Goal: Task Accomplishment & Management: Complete application form

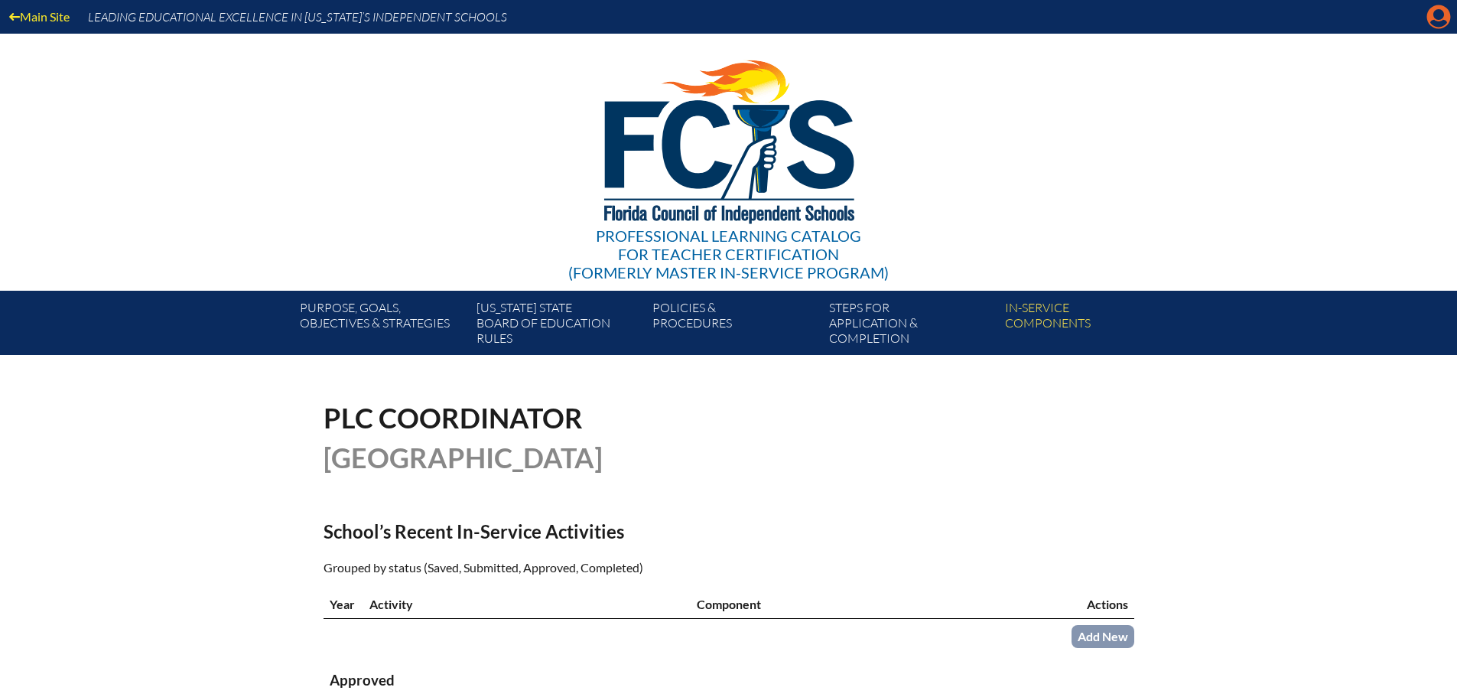
click at [1433, 15] on icon at bounding box center [1440, 17] width 24 height 24
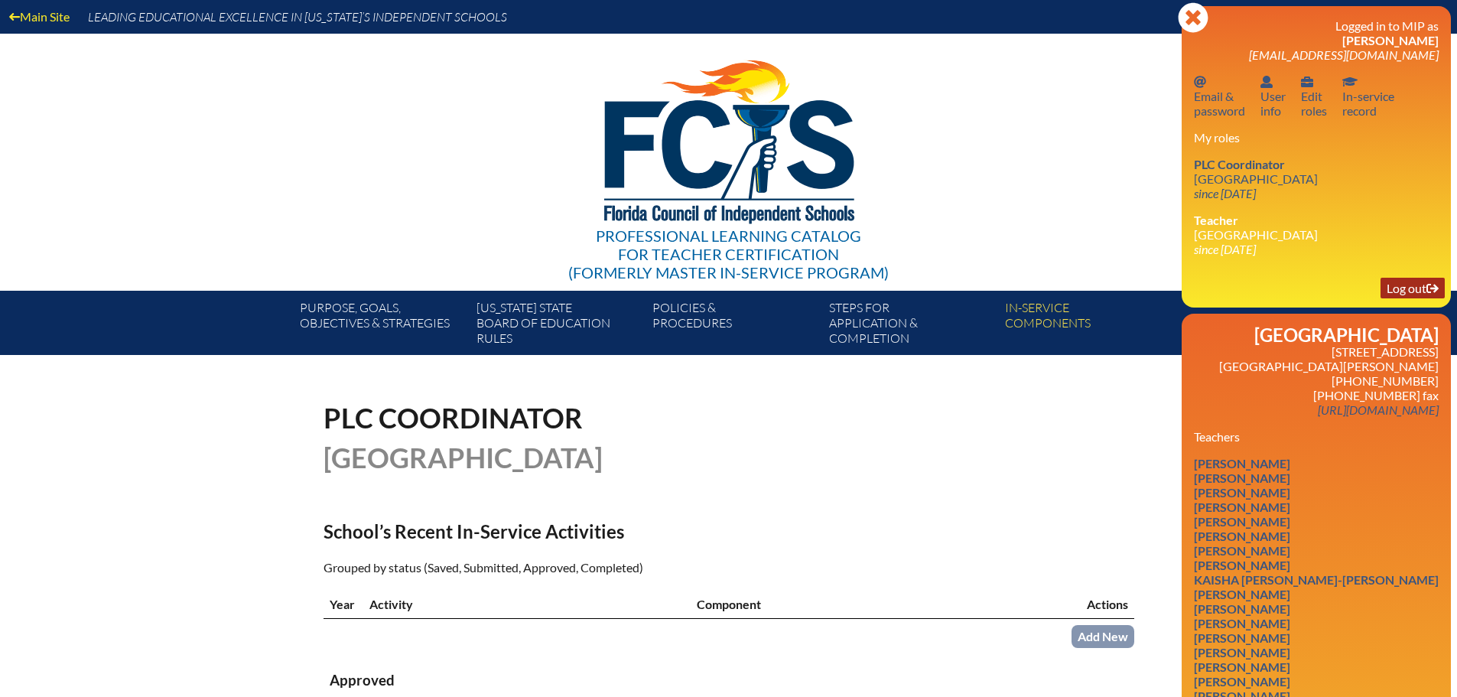
click at [1405, 287] on link "Log out Log out" at bounding box center [1413, 288] width 64 height 21
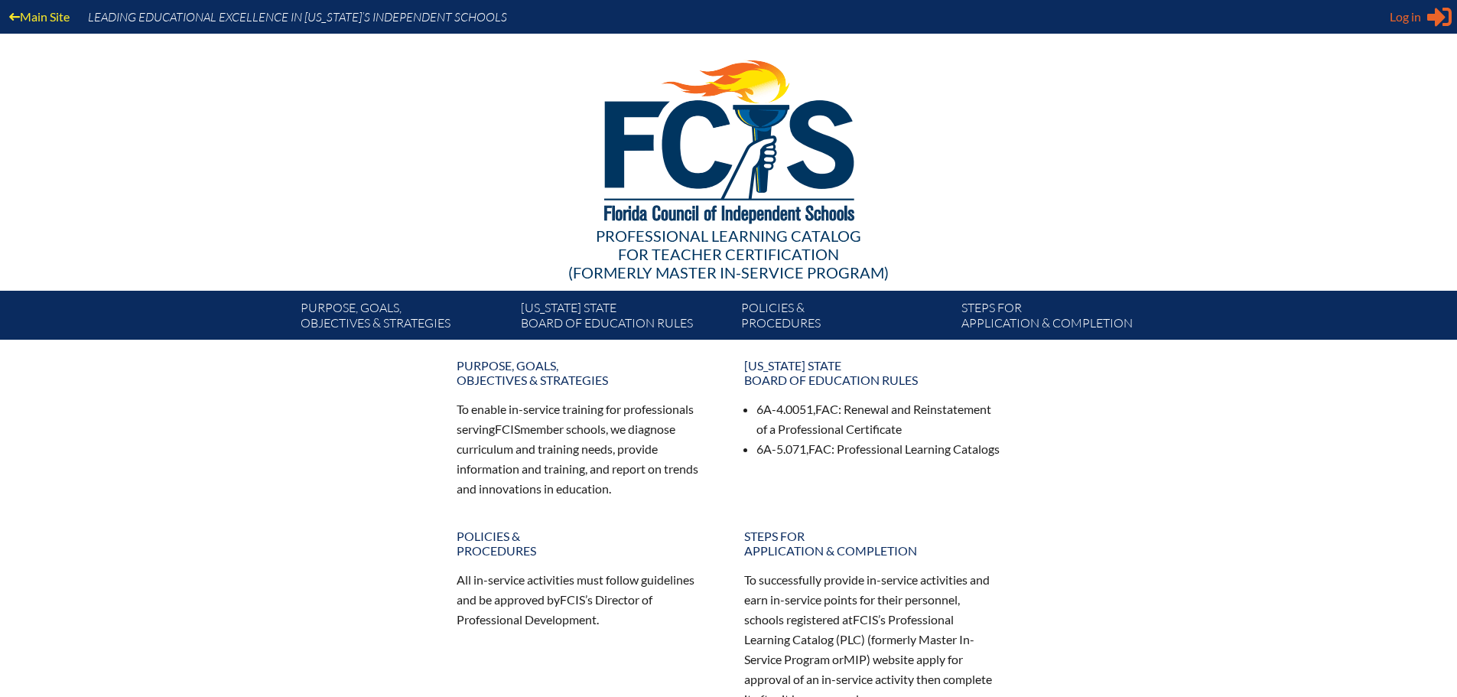
click at [1396, 16] on span "Log in" at bounding box center [1405, 17] width 31 height 18
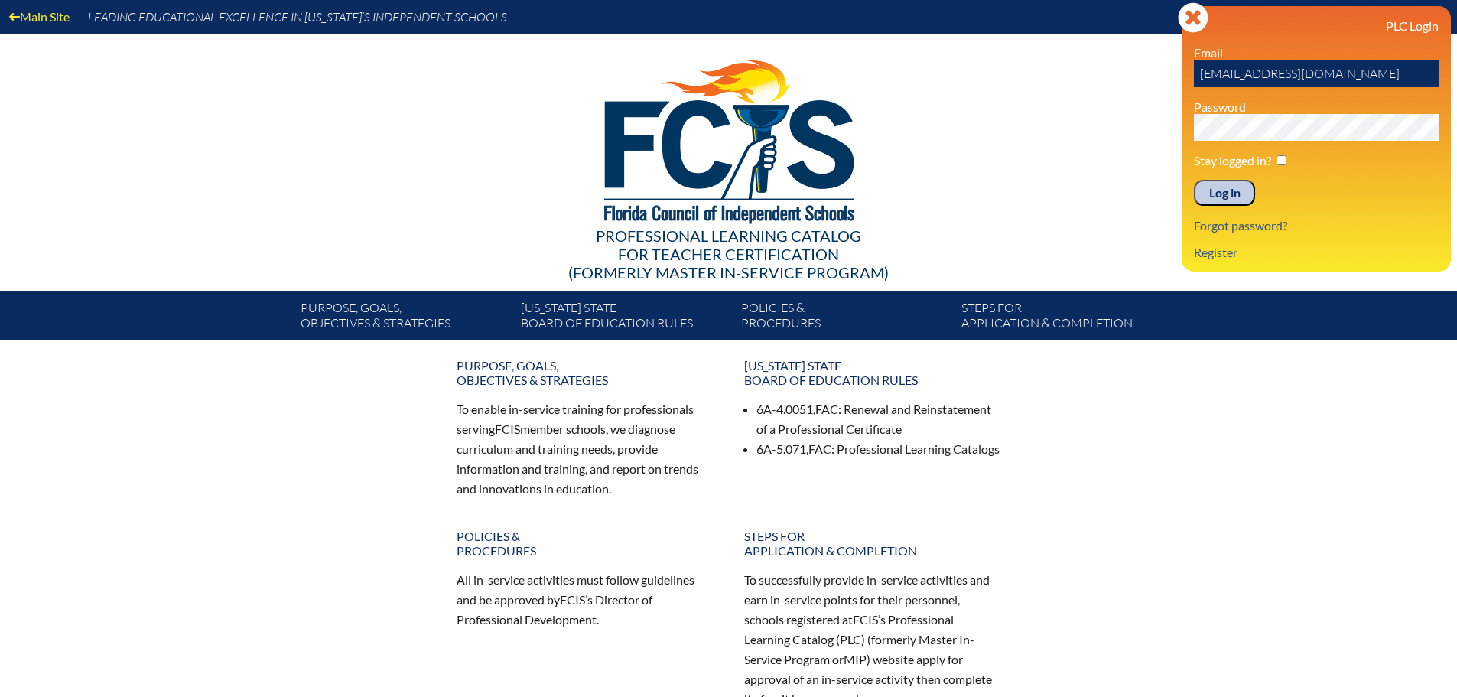
click at [1289, 63] on input "ESmith@canterburyfortmyers.org" at bounding box center [1316, 74] width 245 height 28
type input "fcismember"
click at [1005, 94] on div "Main Site Leading Educational Excellence in Florida’s Independent Schools Profe…" at bounding box center [728, 170] width 1457 height 340
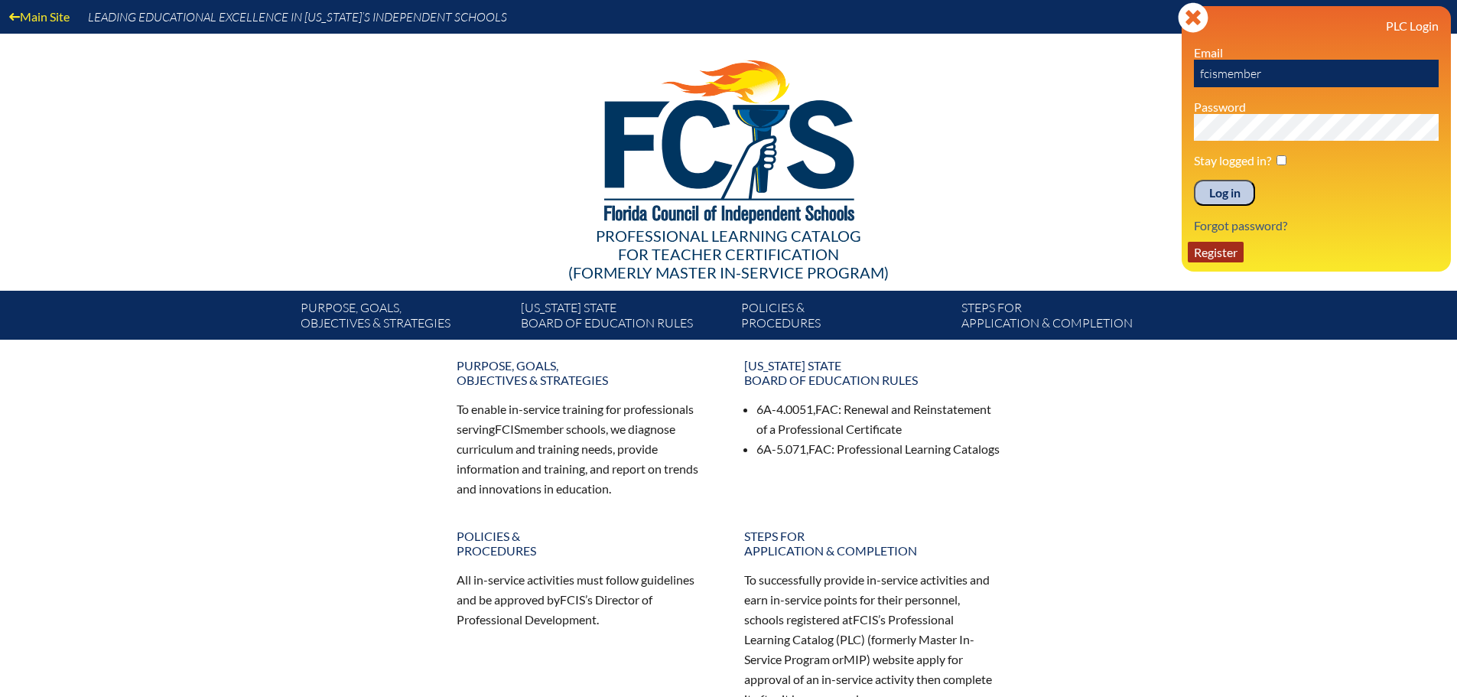
click at [1209, 248] on link "Register" at bounding box center [1216, 252] width 56 height 21
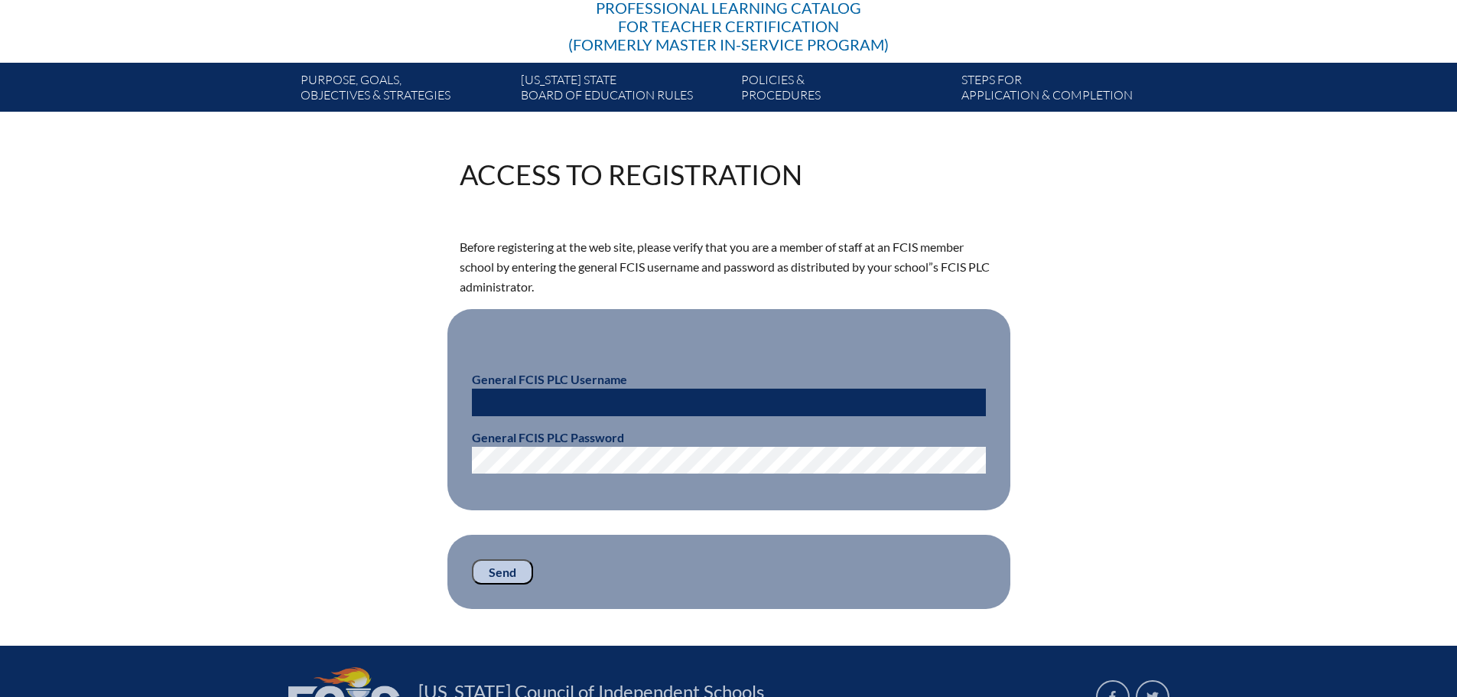
scroll to position [230, 0]
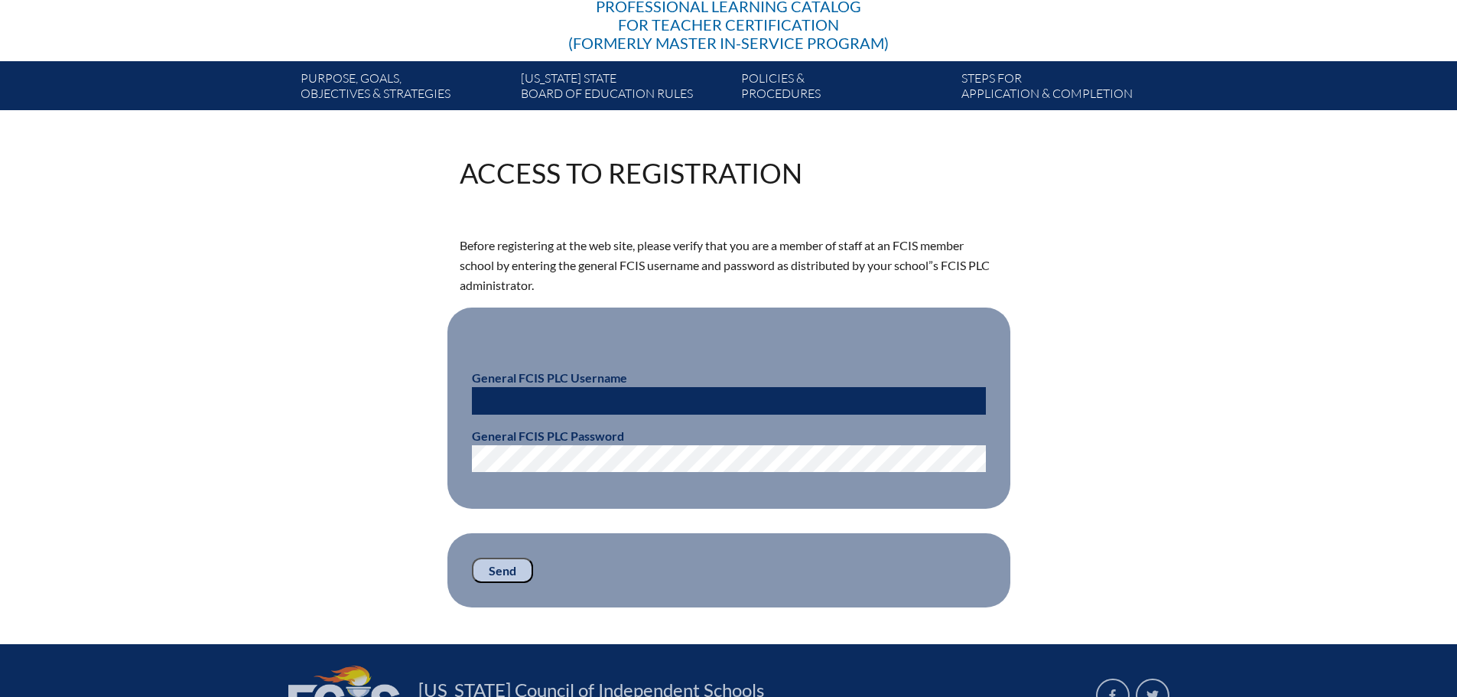
type input "[EMAIL_ADDRESS][DOMAIN_NAME]"
drag, startPoint x: 686, startPoint y: 392, endPoint x: 332, endPoint y: 370, distance: 354.9
click at [332, 370] on div "Access to Registration Before registering at the web site, please verify that y…" at bounding box center [729, 383] width 860 height 448
type input "fcismember"
click at [253, 423] on div "Access to Registration Before registering at the web site, please verify that y…" at bounding box center [728, 383] width 1457 height 448
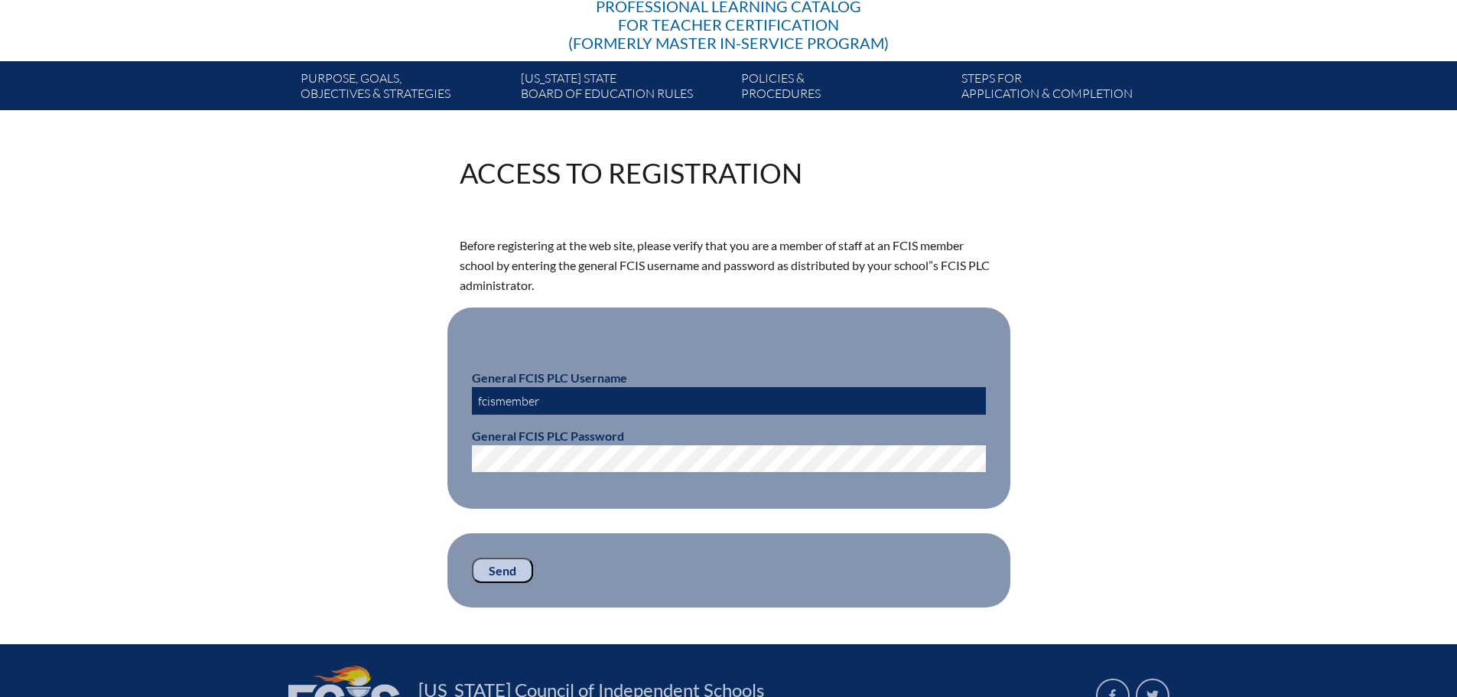
click at [624, 605] on div "Main Site Leading Educational Excellence in Florida’s Independent Schools Profe…" at bounding box center [728, 318] width 1457 height 1096
click at [506, 575] on input "Send" at bounding box center [502, 571] width 61 height 26
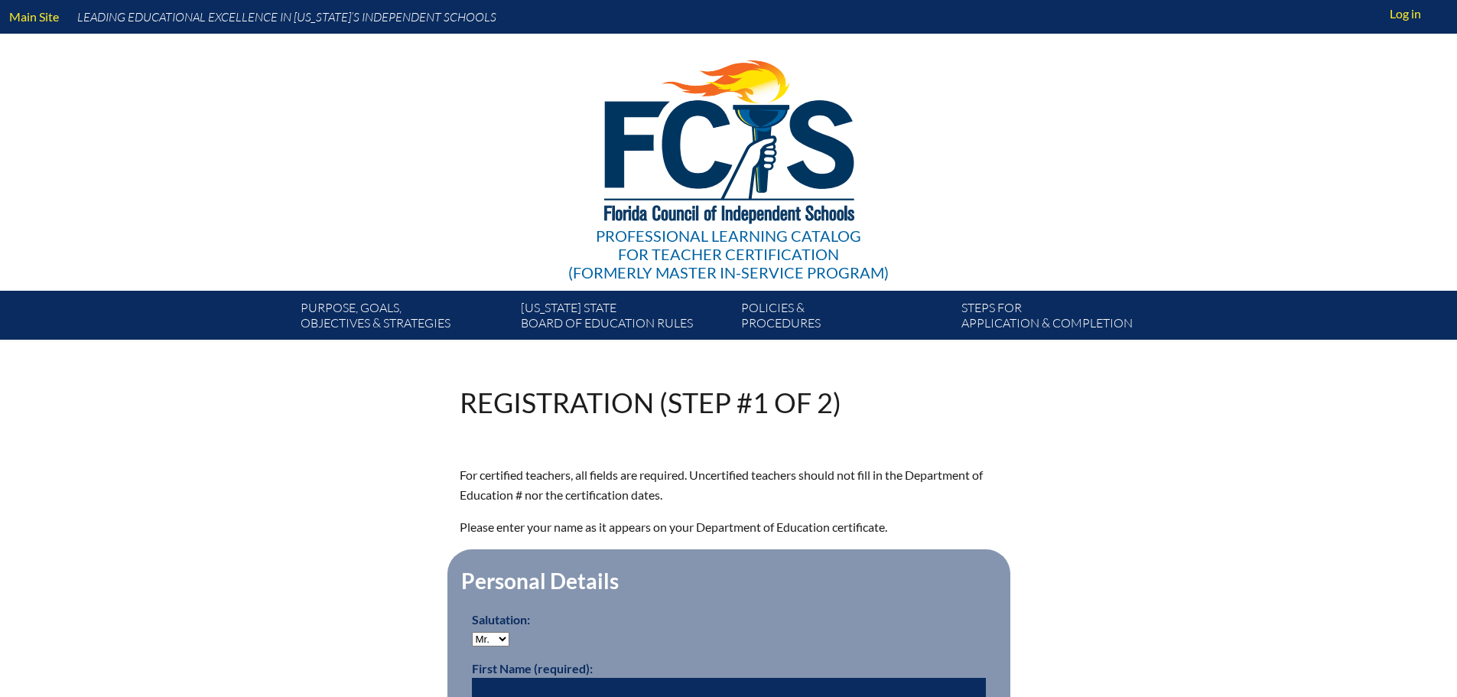
scroll to position [230, 0]
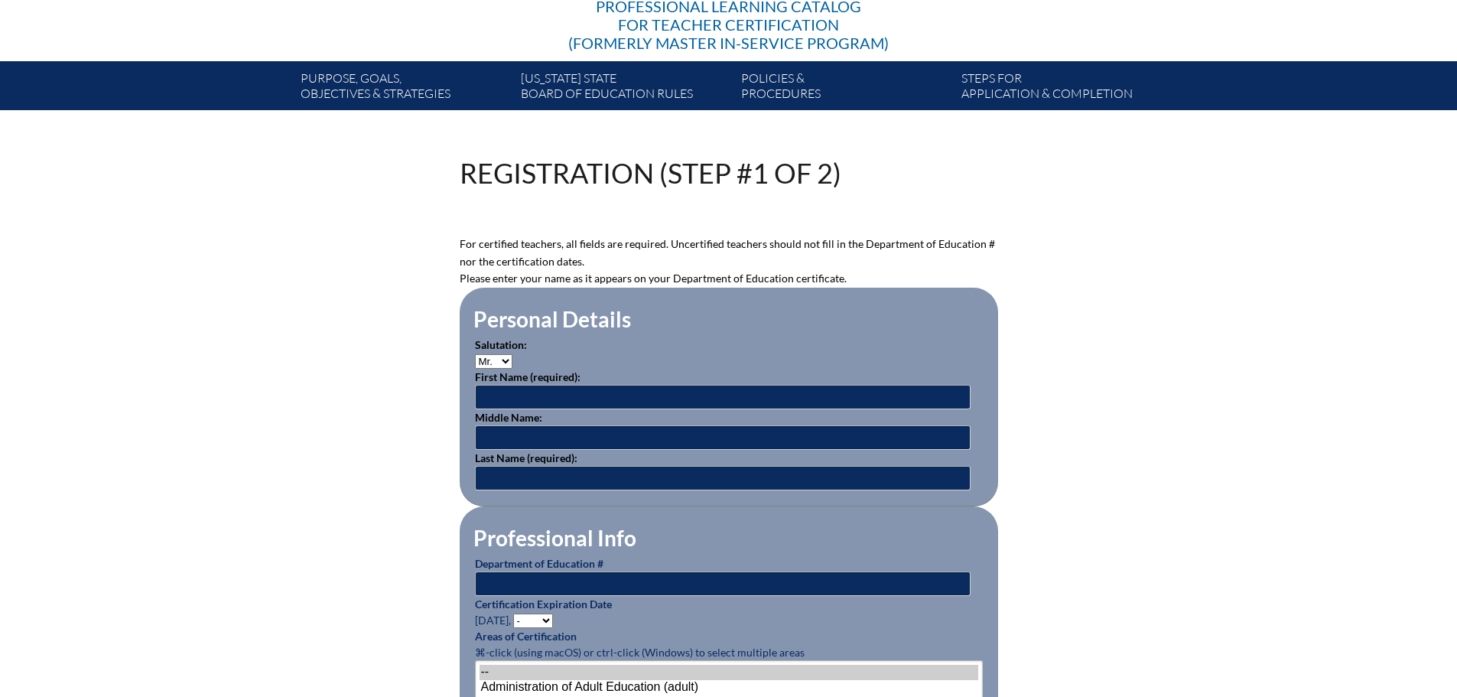
type input "[EMAIL_ADDRESS][DOMAIN_NAME]"
click at [493, 357] on select "Mr. Mrs. Ms. Dr. Rev." at bounding box center [493, 361] width 37 height 15
select select "Ms."
click at [475, 354] on select "Mr. Mrs. Ms. Dr. Rev." at bounding box center [493, 361] width 37 height 15
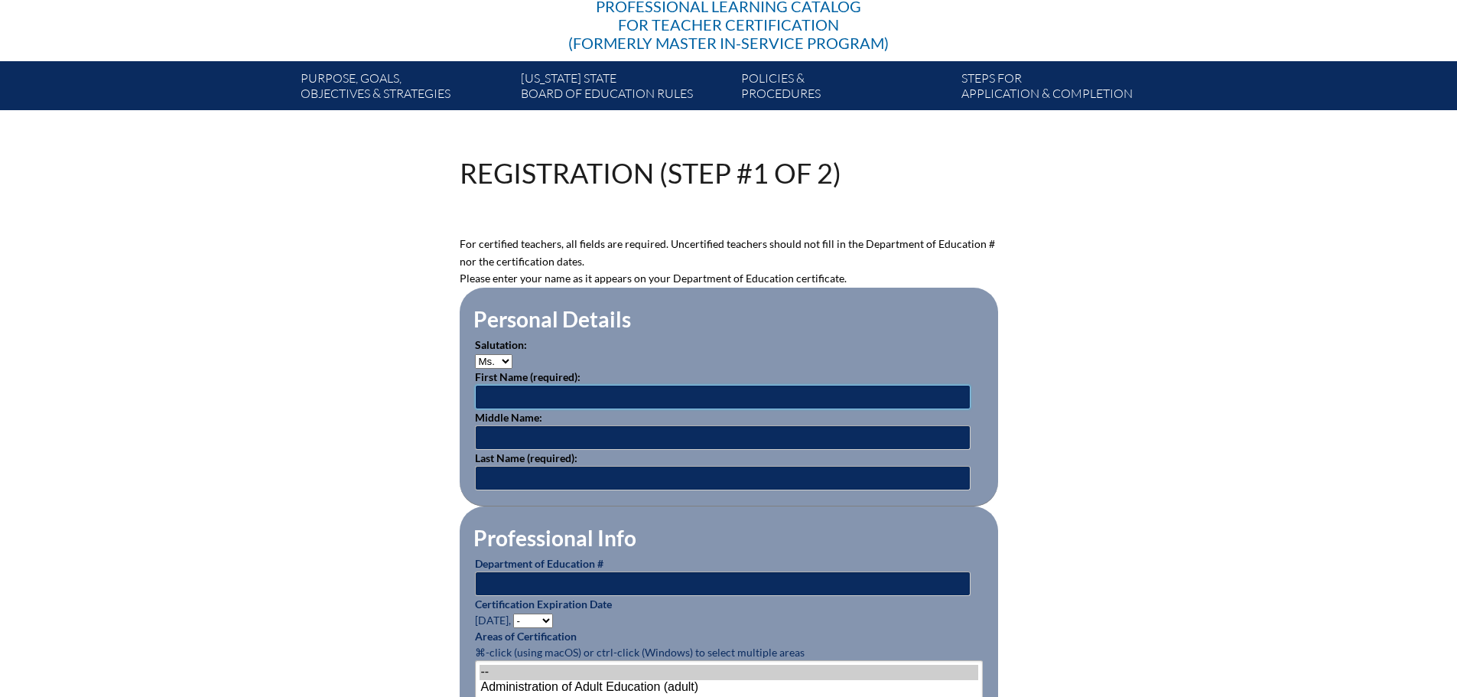
click at [565, 389] on input "text" at bounding box center [723, 397] width 496 height 24
type input "Hana"
click at [651, 435] on input "text" at bounding box center [723, 437] width 496 height 24
type input "Ranae"
type input "St Gean"
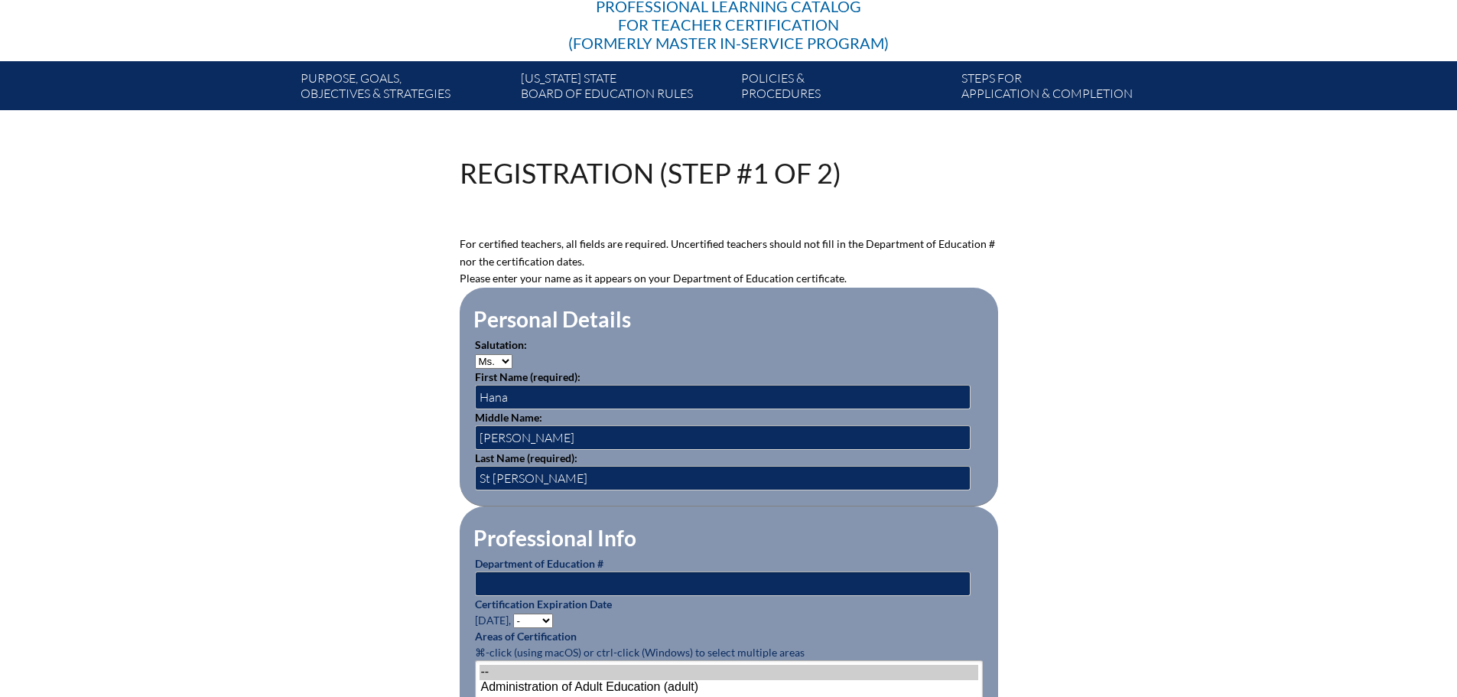
click at [909, 555] on p "Department of Education #" at bounding box center [729, 575] width 508 height 41
click at [806, 575] on input "text" at bounding box center [723, 583] width 496 height 24
type input "1534432"
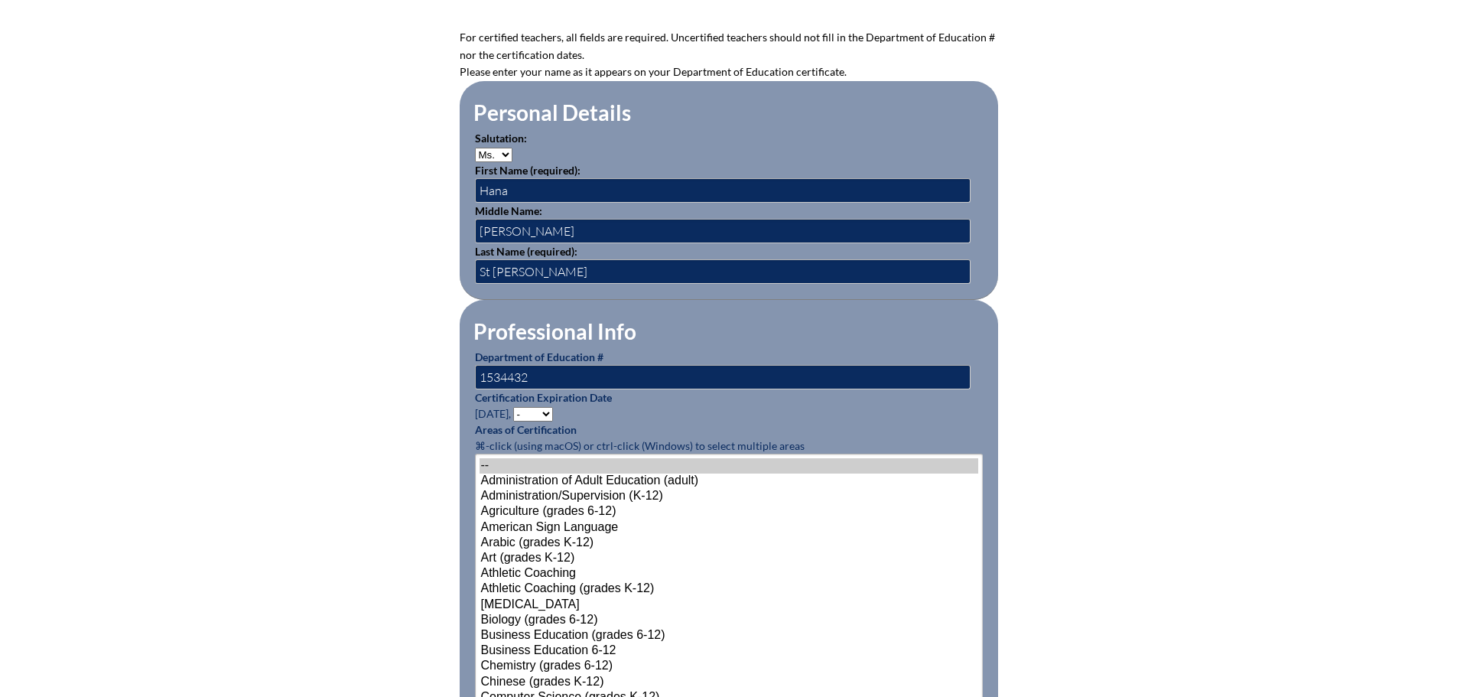
scroll to position [459, 0]
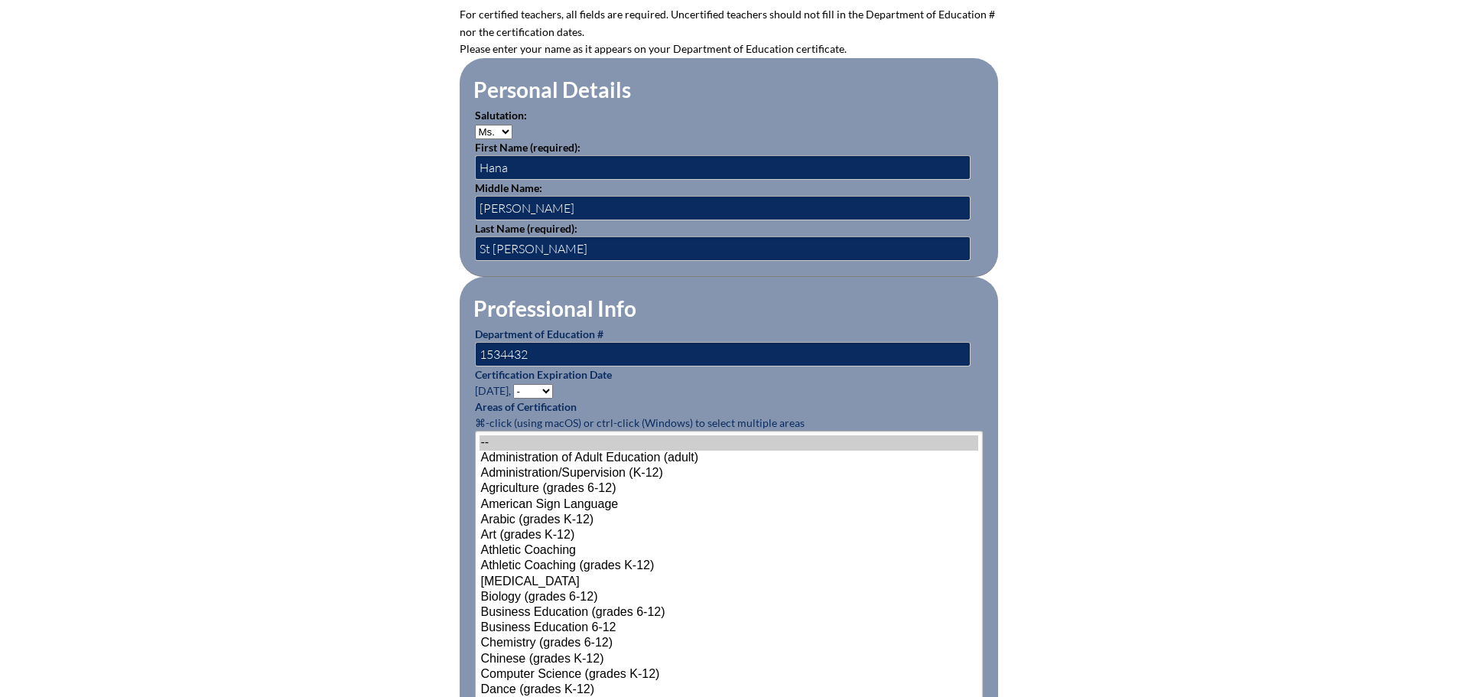
click at [538, 391] on select "- 2031 2030 2029 2028 2027 2026 2025 2024 2023 2022 2021 2020 2019 2018 2017 20…" at bounding box center [533, 391] width 40 height 15
select select "2029"
click at [516, 384] on select "- 2031 2030 2029 2028 2027 2026 2025 2024 2023 2022 2021 2020 2019 2018 2017 20…" at bounding box center [533, 391] width 40 height 15
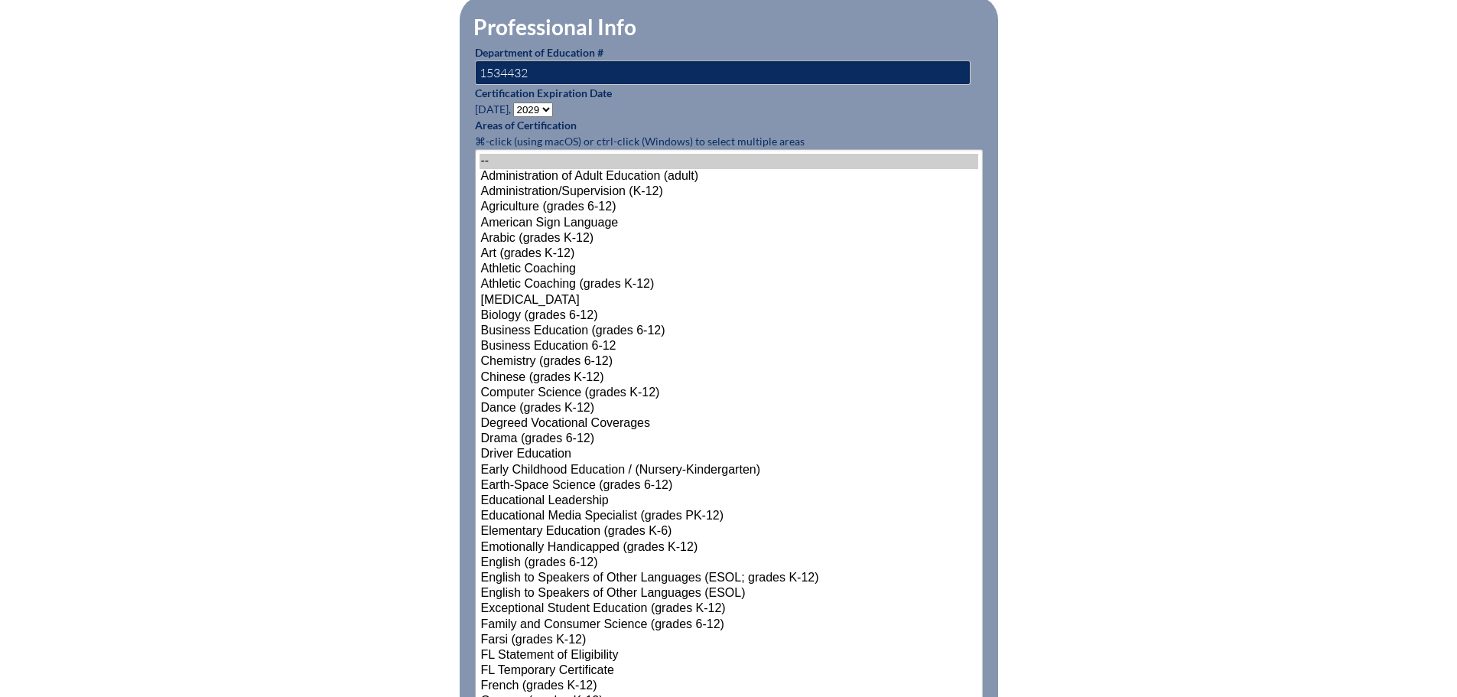
scroll to position [765, 0]
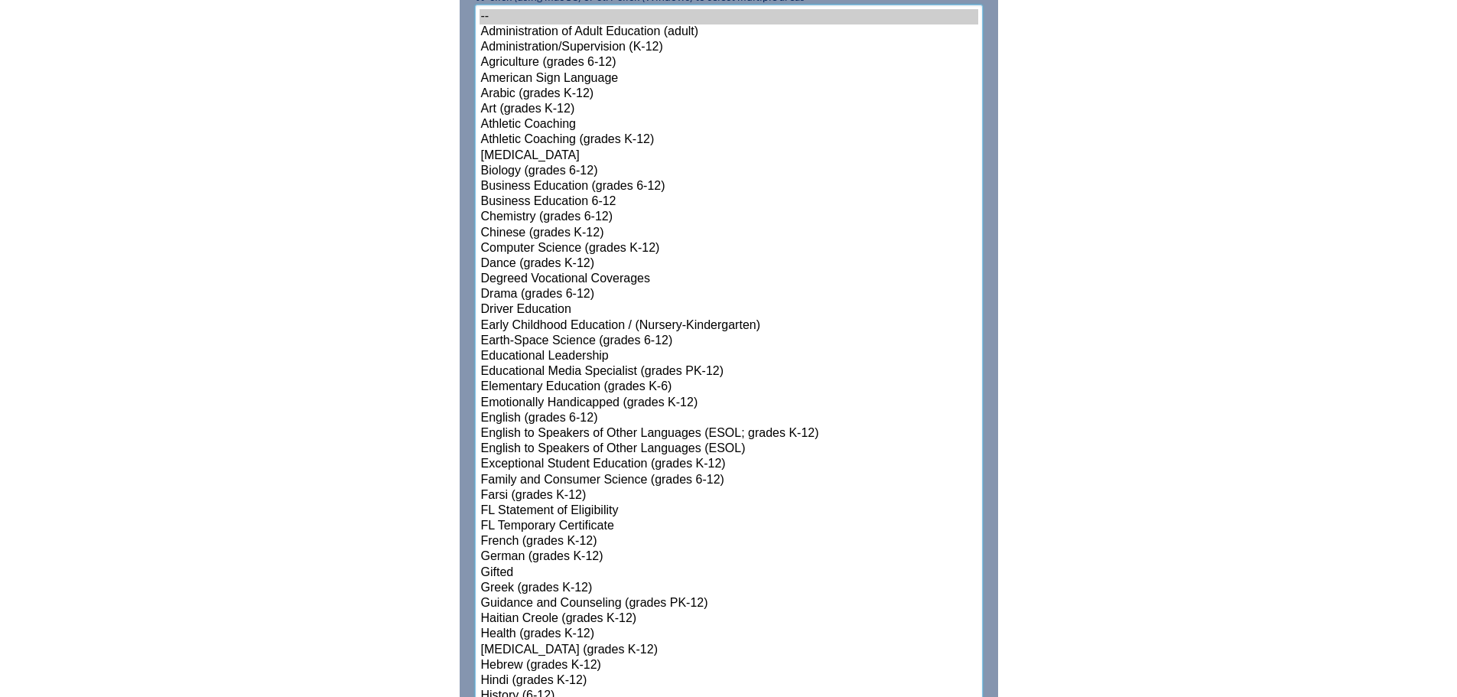
select select"]"] "15140"
click at [559, 530] on select"]"] "-- Administration of Adult Education (adult) Administration/Supervision (K-12) …" at bounding box center [729, 650] width 508 height 1291
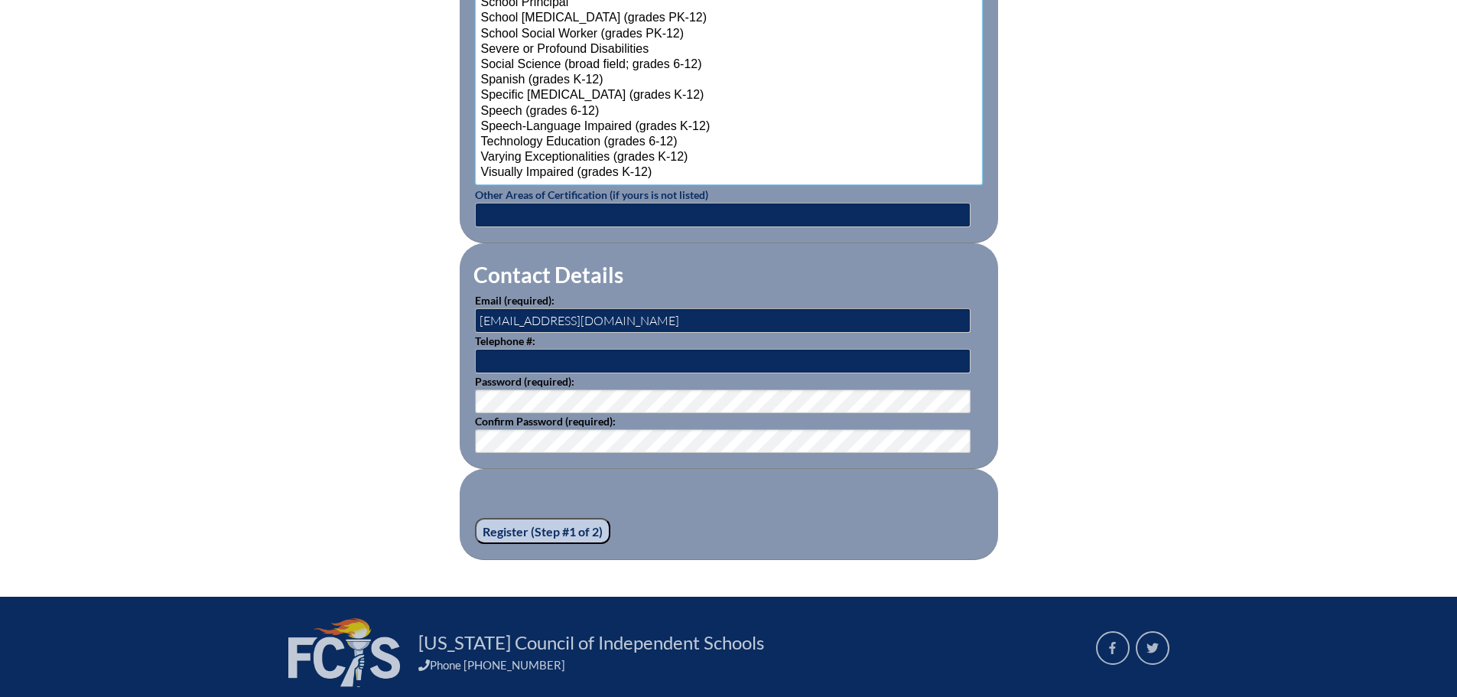
scroll to position [2109, 0]
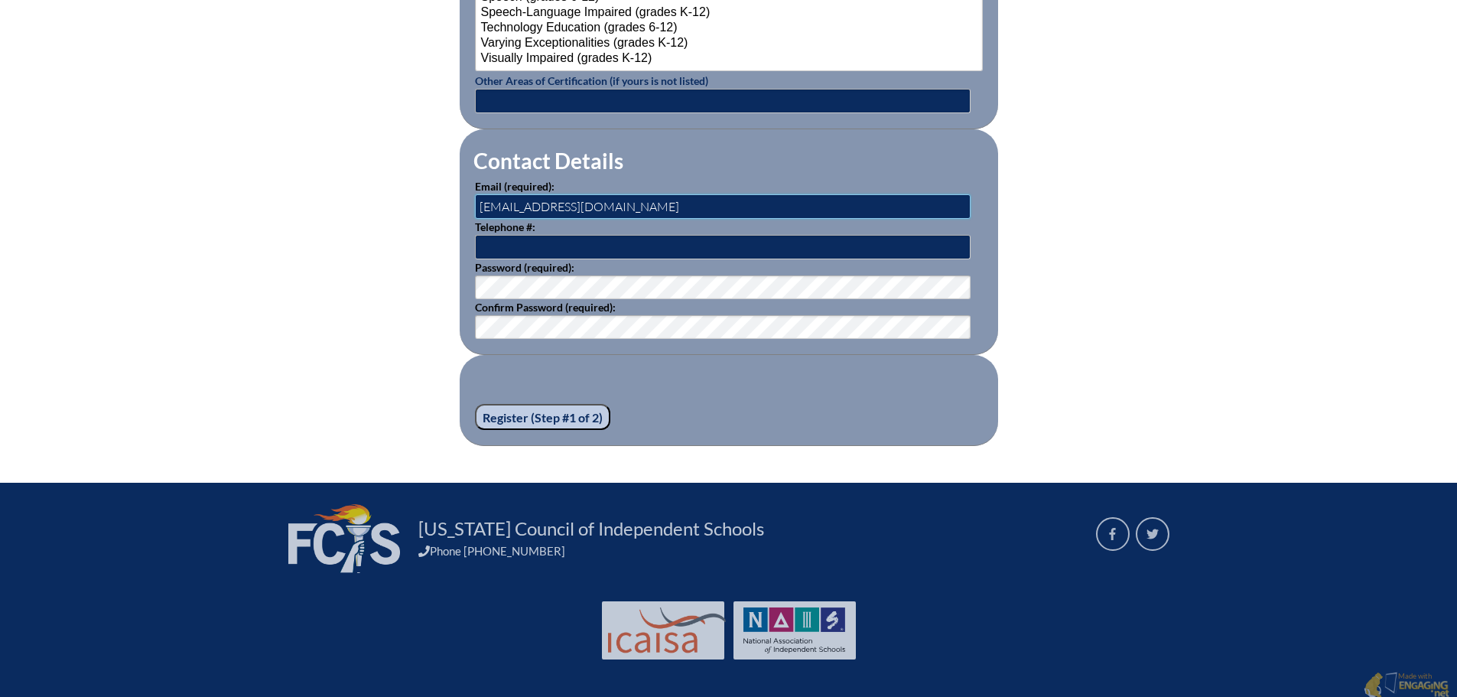
drag, startPoint x: 516, startPoint y: 200, endPoint x: 418, endPoint y: 197, distance: 98.0
type input "[EMAIL_ADDRESS][DOMAIN_NAME]"
click at [978, 389] on fieldset "Register (Step #1 of 2)" at bounding box center [729, 400] width 539 height 91
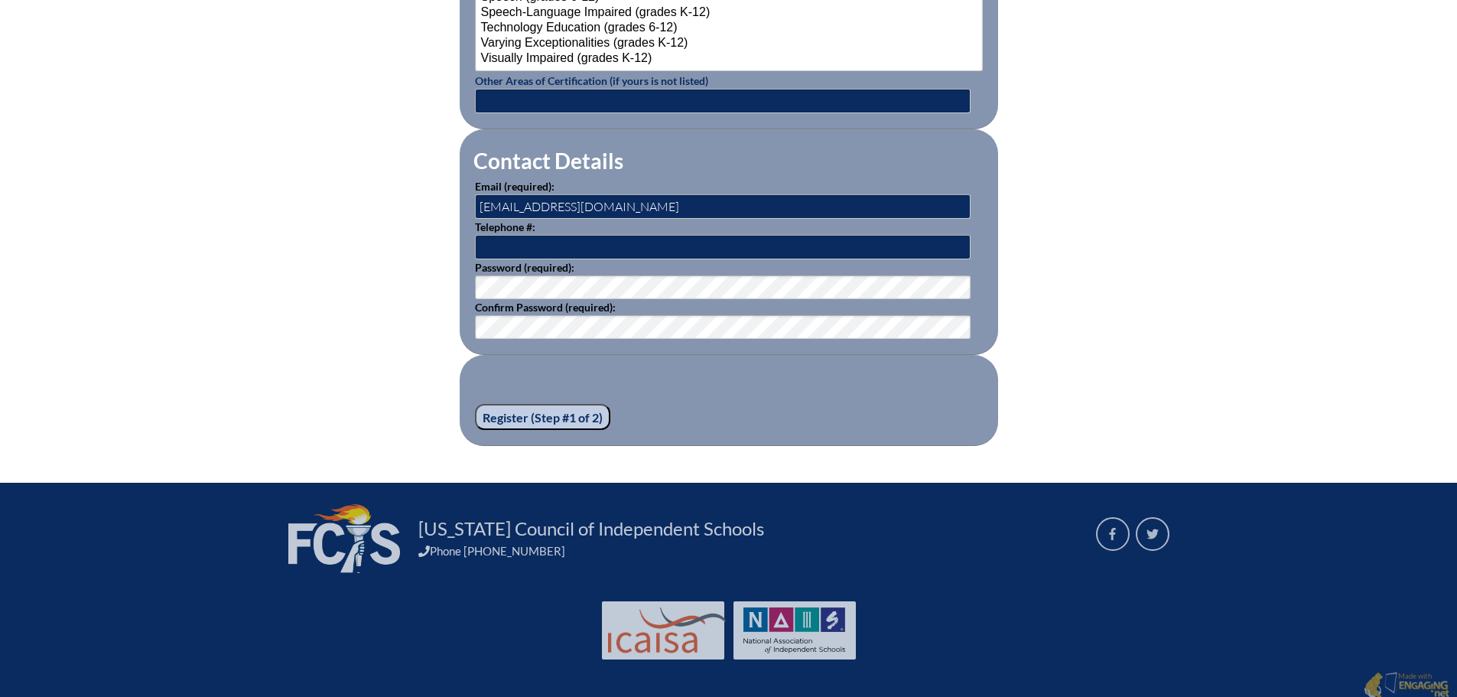
click at [554, 406] on input "Register (Step #1 of 2)" at bounding box center [542, 417] width 135 height 26
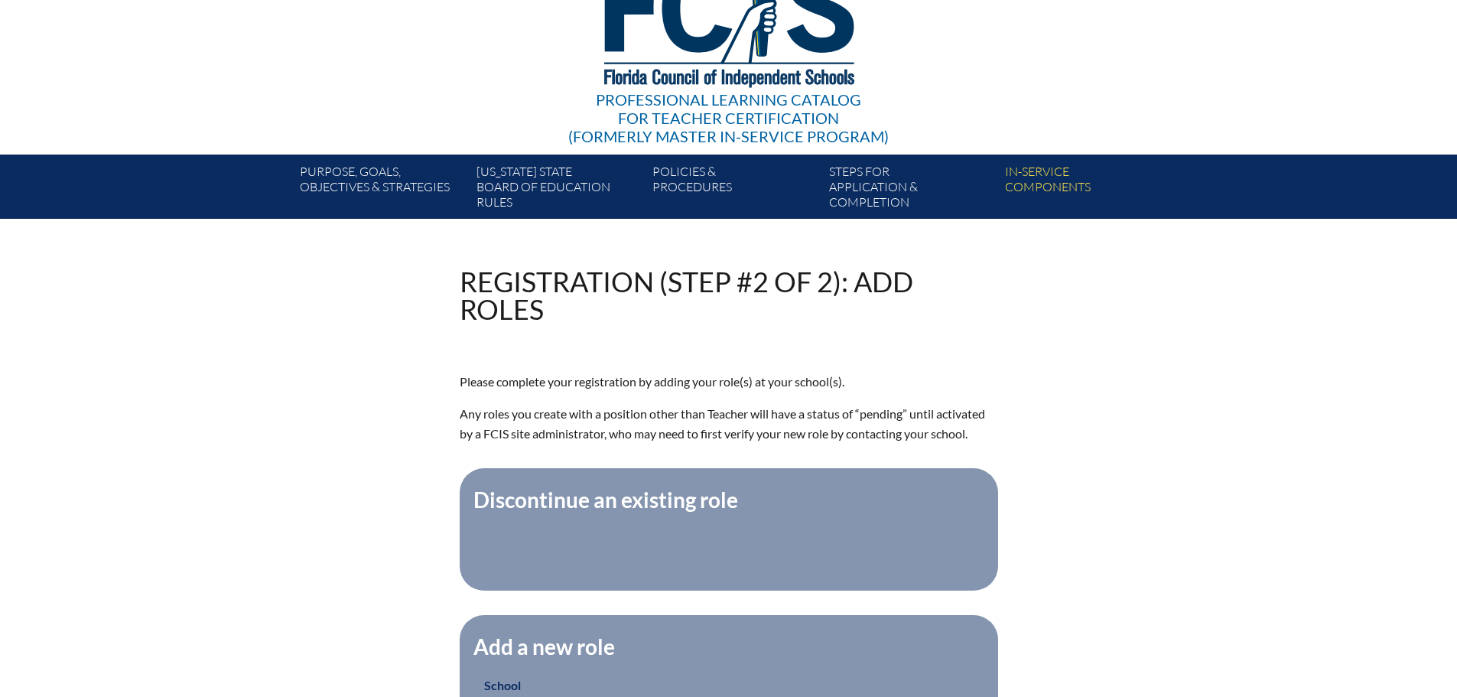
scroll to position [383, 0]
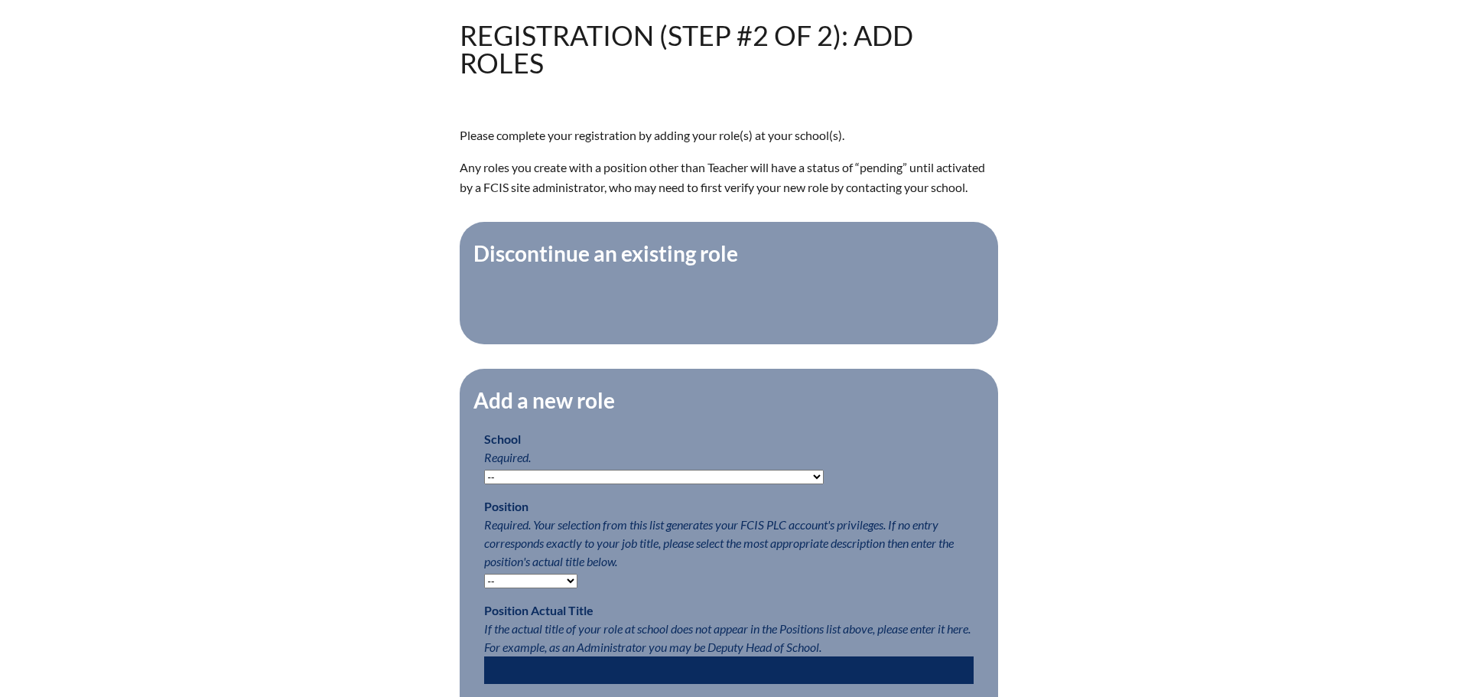
click at [626, 484] on select "-- [MEDICAL_DATA] Inspired Academy Academy at [GEOGRAPHIC_DATA] Academy at the …" at bounding box center [654, 477] width 340 height 15
select select "20268"
click at [484, 477] on select "-- Autism Inspired Academy Academy at Ocean Reef Academy at the Lakes Academy P…" at bounding box center [654, 477] width 340 height 15
click at [930, 480] on p "School Required. -- Autism Inspired Academy Academy at Ocean Reef Academy at th…" at bounding box center [729, 457] width 490 height 55
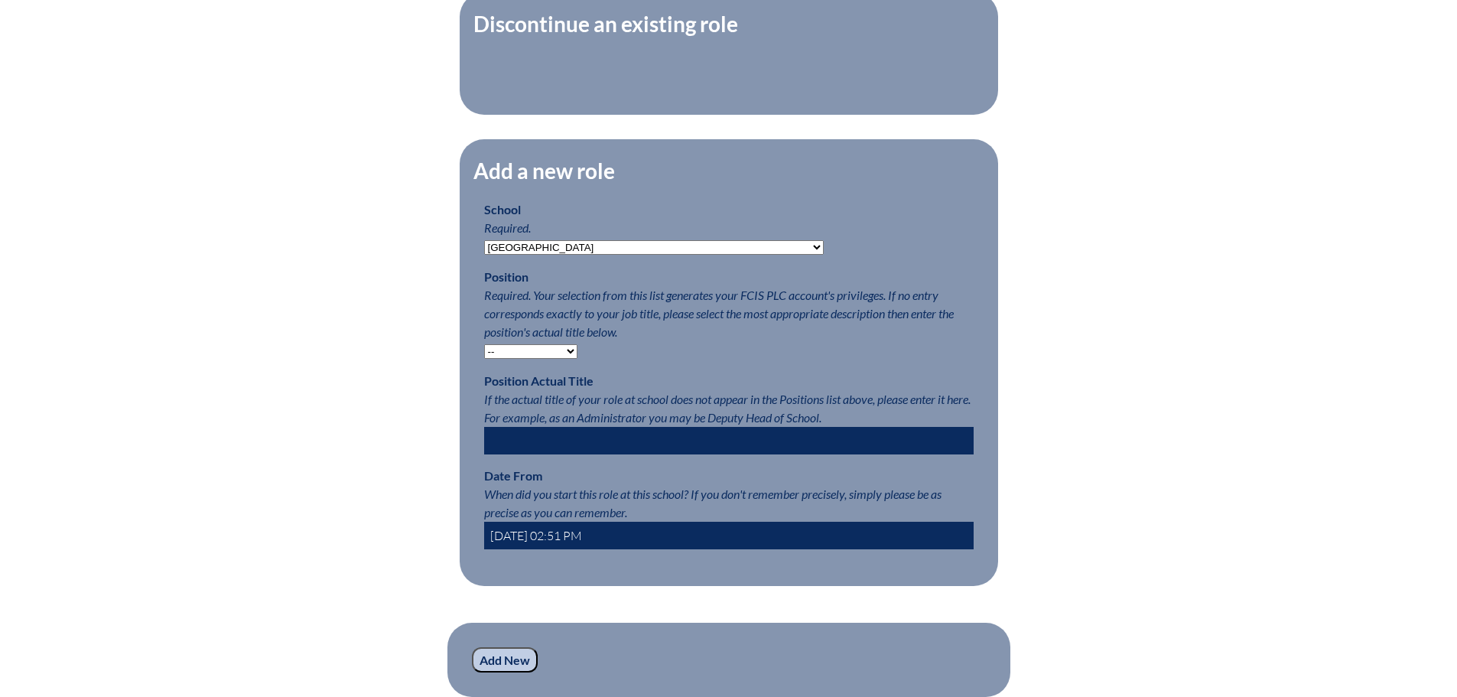
click at [538, 359] on select "-- Teacher PLC Coordinator Head of School Administrator" at bounding box center [530, 351] width 93 height 15
select select "15563"
click at [484, 352] on select "-- Teacher PLC Coordinator Head of School Administrator" at bounding box center [530, 351] width 93 height 15
drag, startPoint x: 624, startPoint y: 542, endPoint x: 526, endPoint y: 540, distance: 98.7
click at [526, 540] on input "2025-08-18 02:51 PM" at bounding box center [729, 536] width 490 height 28
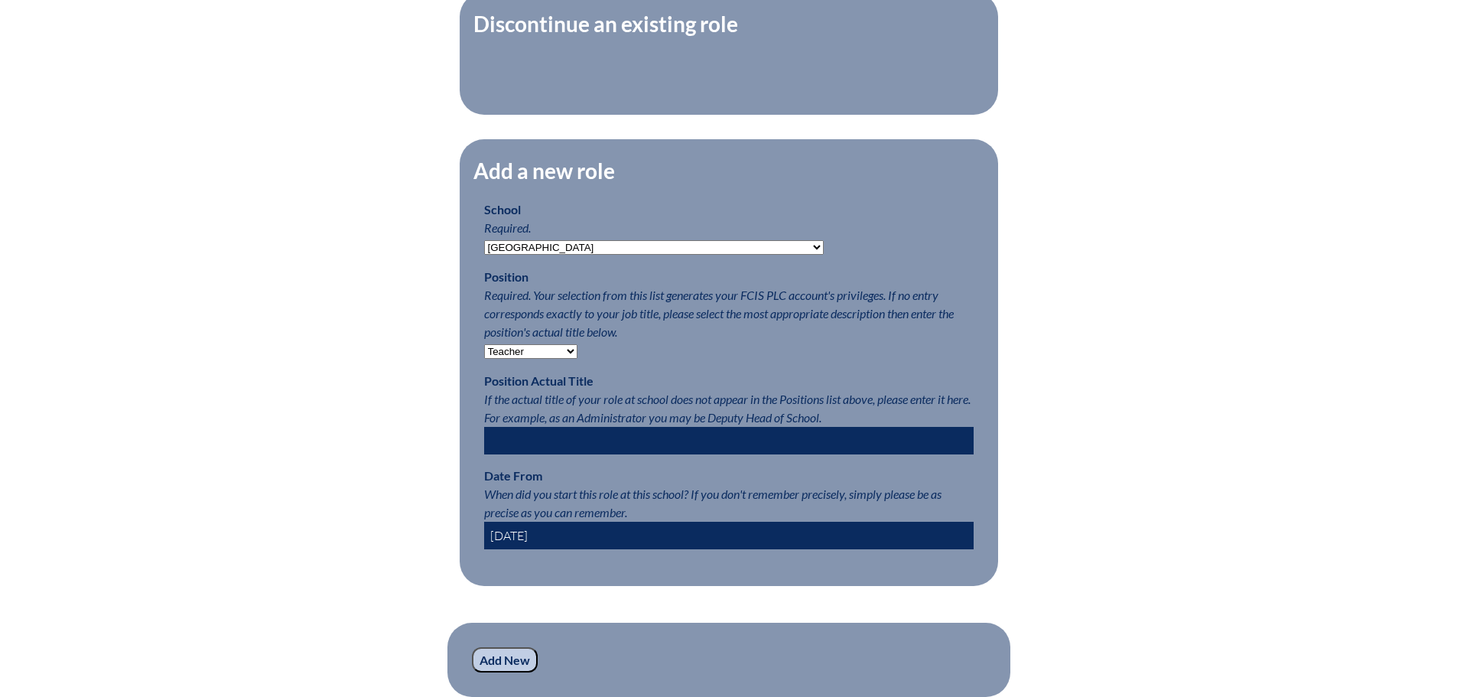
type input "2025-07-01"
click at [1052, 441] on div "Registration (Step #2 of 2): Add Roles Please complete your registration by add…" at bounding box center [729, 265] width 860 height 946
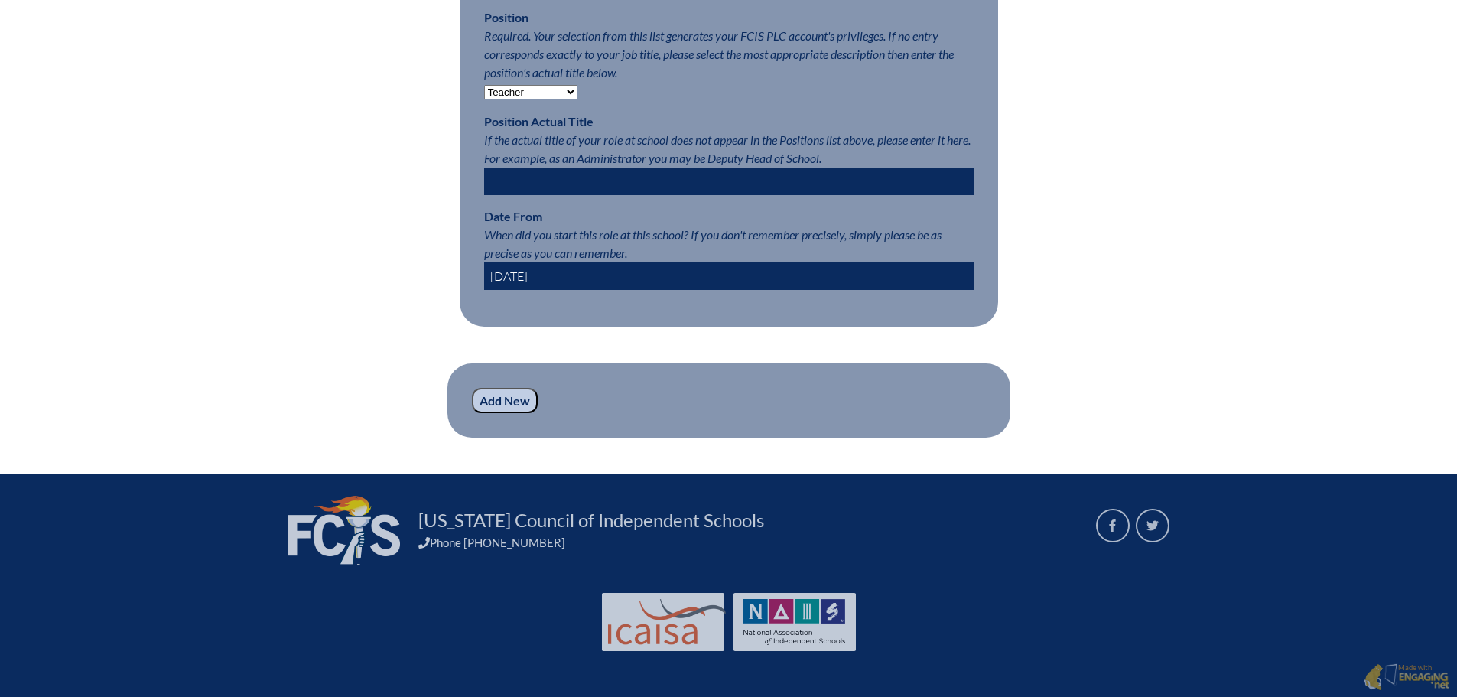
scroll to position [890, 0]
click at [519, 392] on input "Add New" at bounding box center [505, 401] width 66 height 26
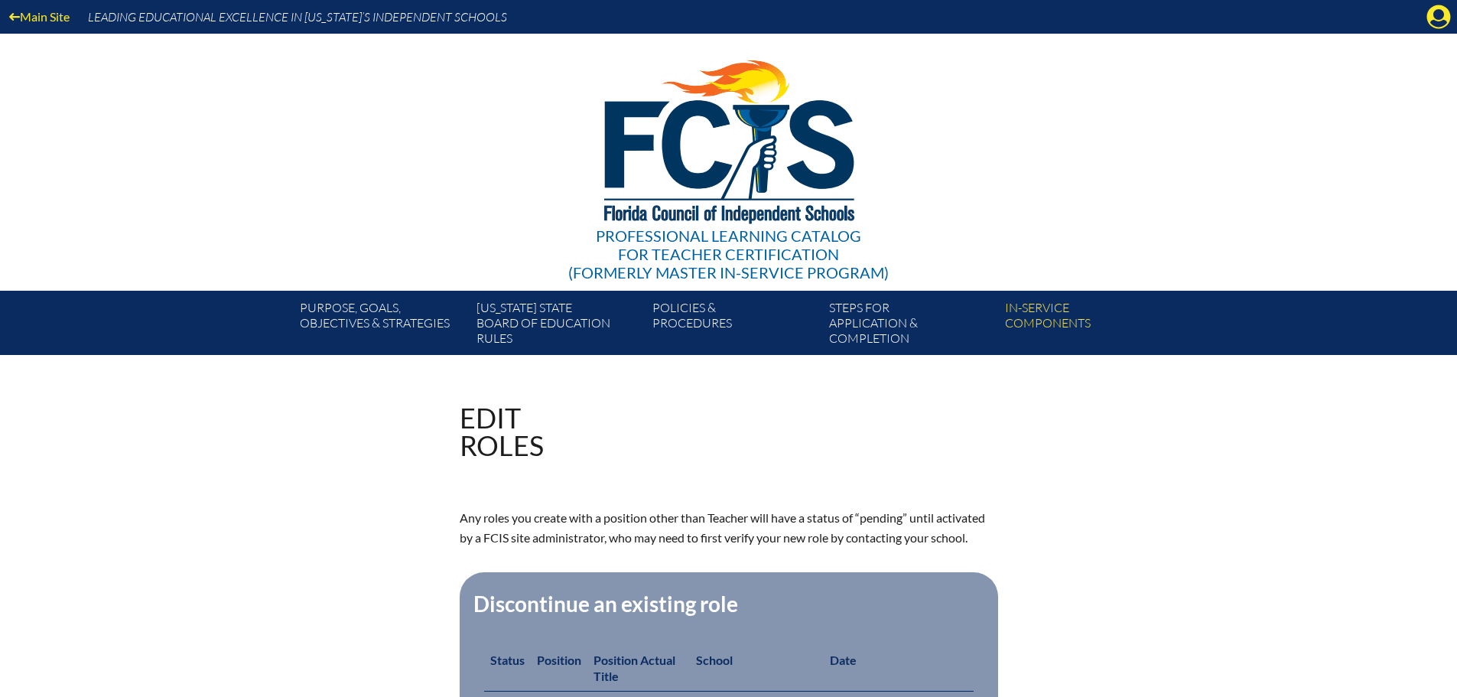
click at [1425, 18] on div "Main Site Leading Educational Excellence in [US_STATE]’s Independent Schools" at bounding box center [728, 17] width 1457 height 34
click at [1432, 18] on icon at bounding box center [1440, 17] width 24 height 24
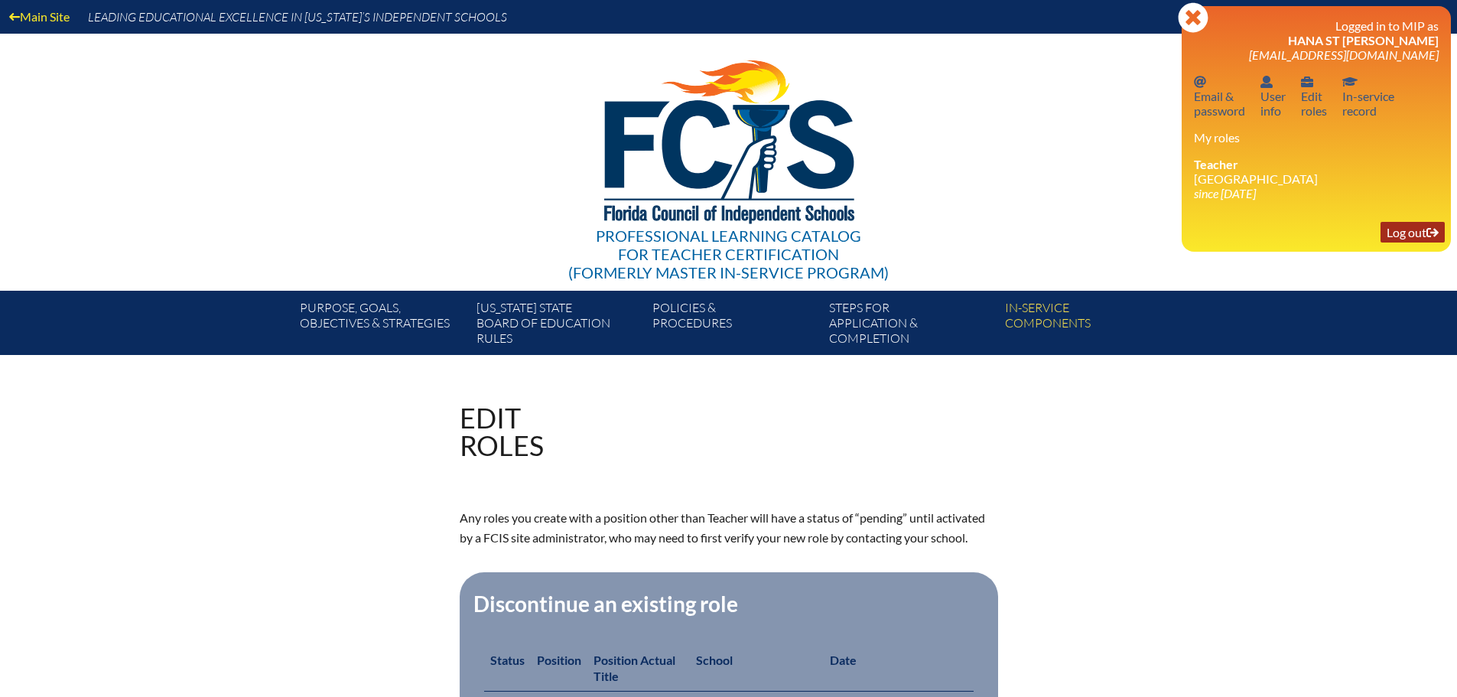
click at [1408, 237] on link "Log out Log out" at bounding box center [1413, 232] width 64 height 21
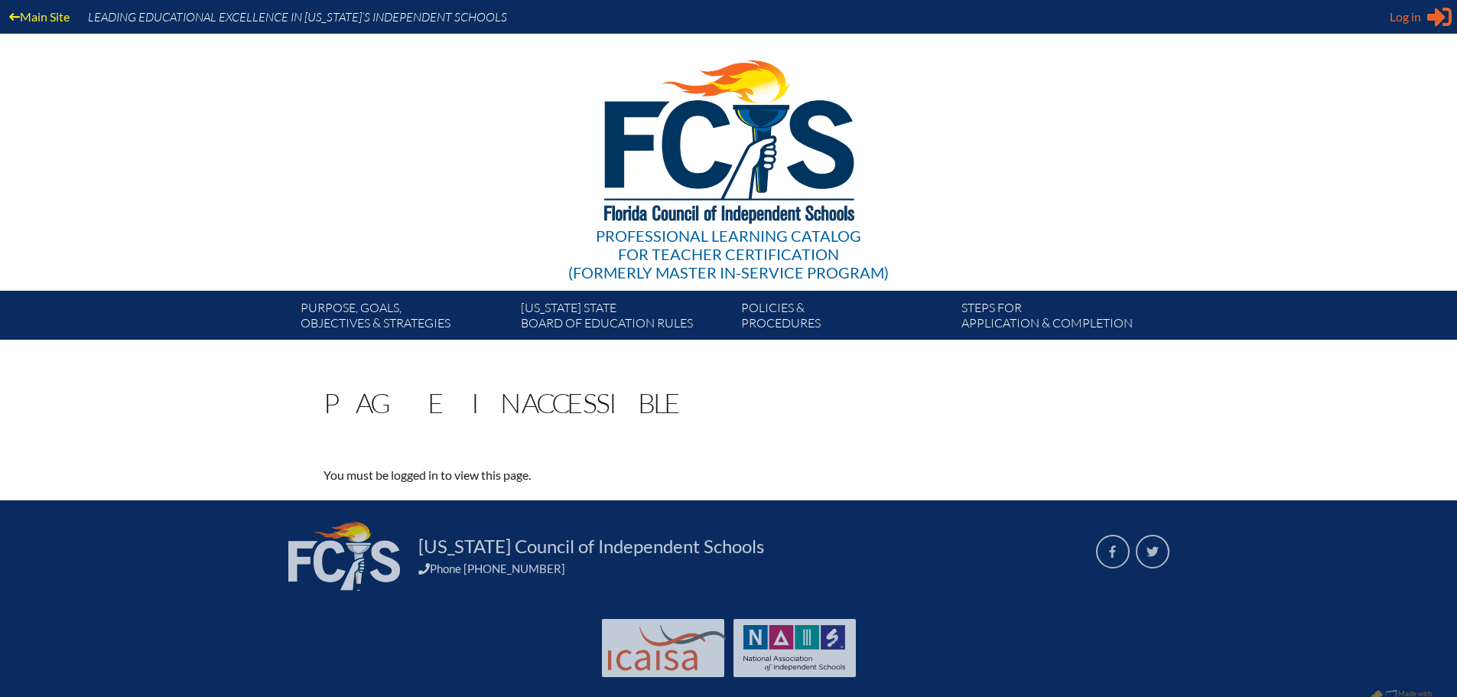
type input "[EMAIL_ADDRESS][DOMAIN_NAME]"
click at [1404, 15] on span "Log in" at bounding box center [1405, 17] width 31 height 18
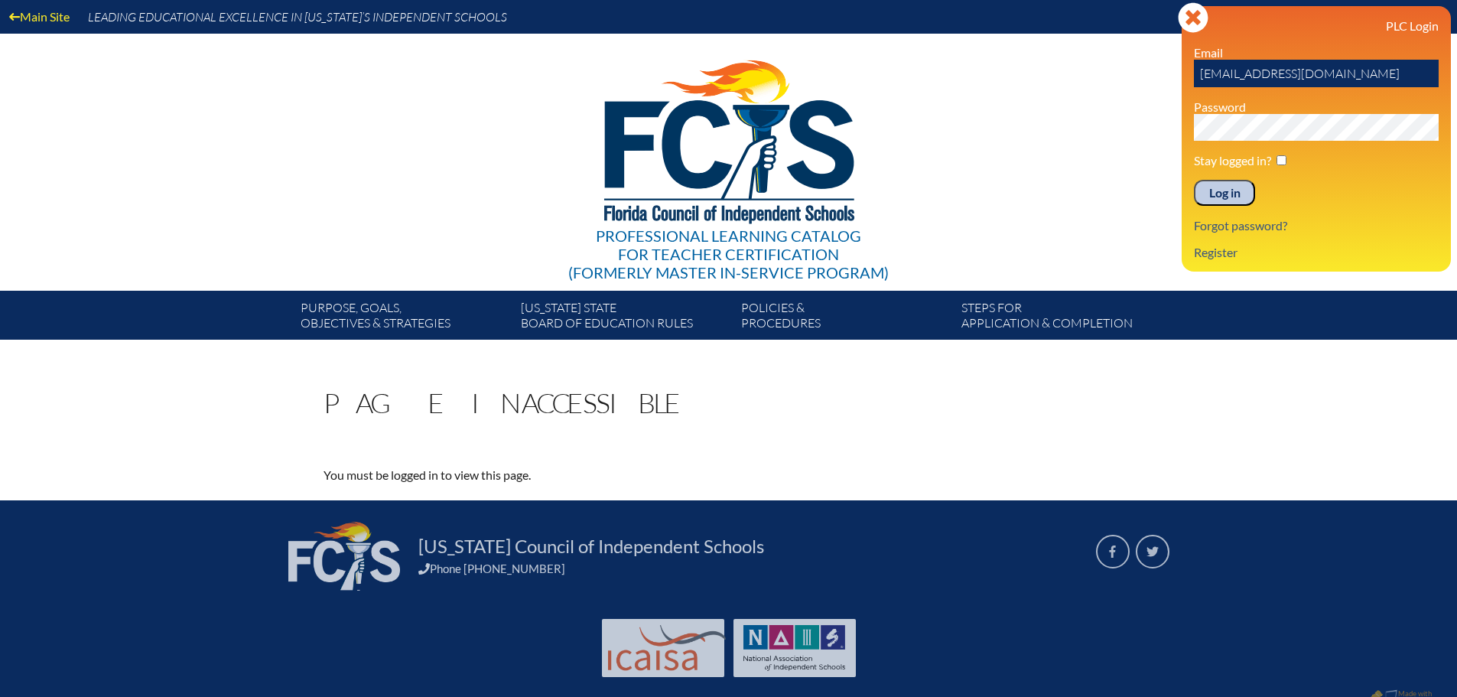
click at [1229, 186] on input "Log in" at bounding box center [1224, 193] width 61 height 26
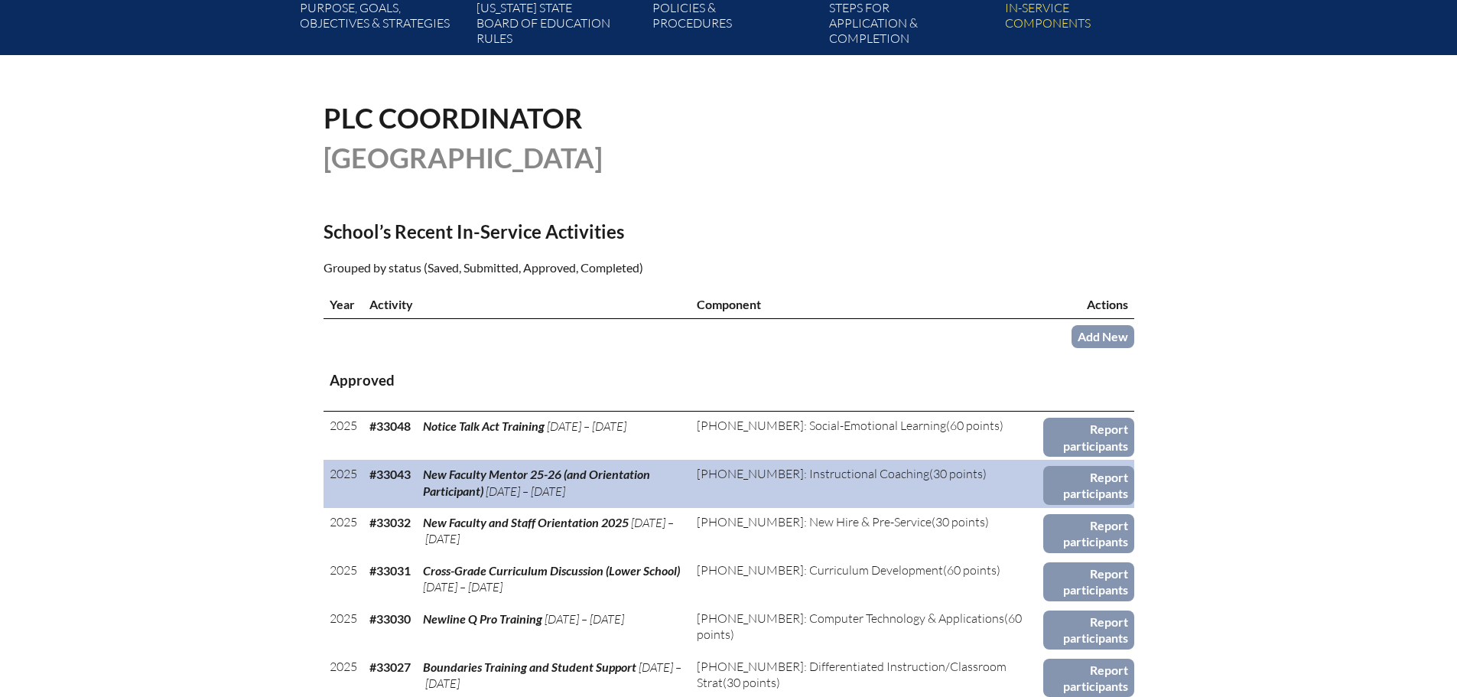
scroll to position [306, 0]
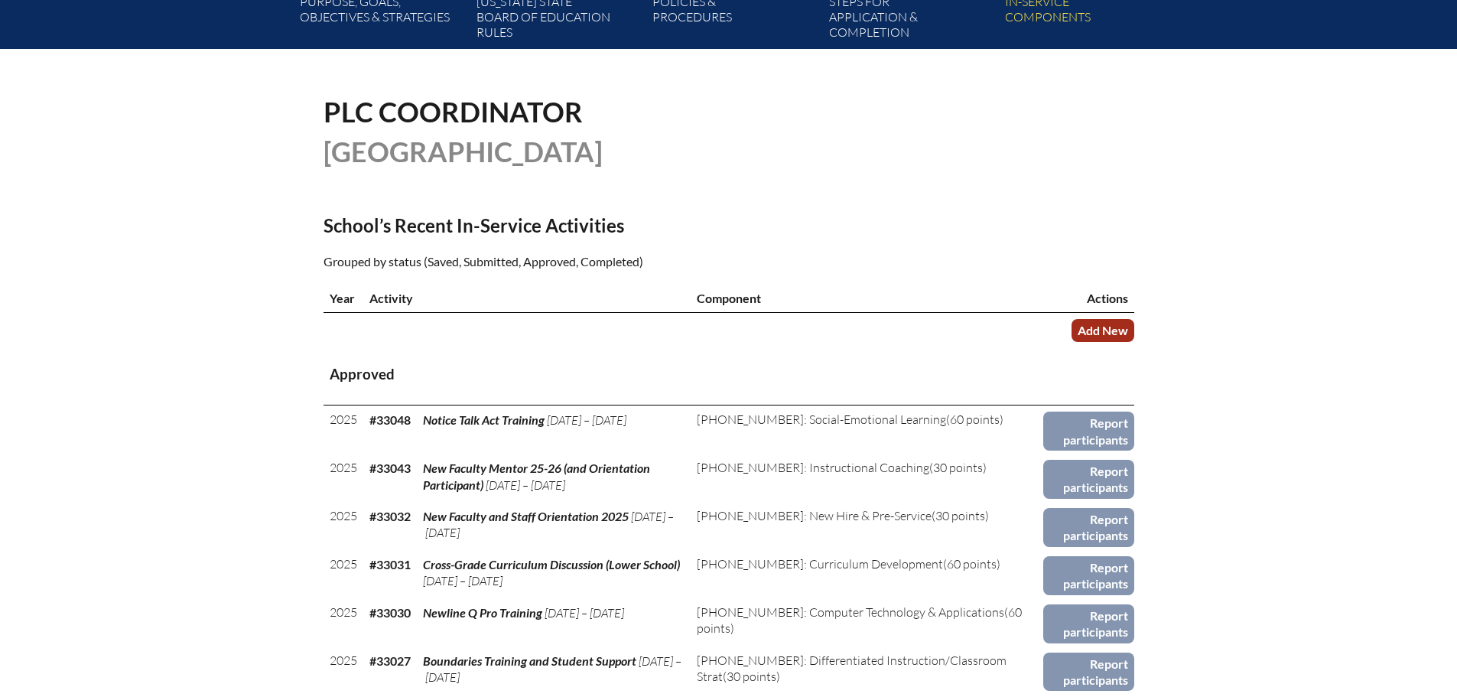
click at [1107, 323] on link "Add New" at bounding box center [1103, 330] width 63 height 22
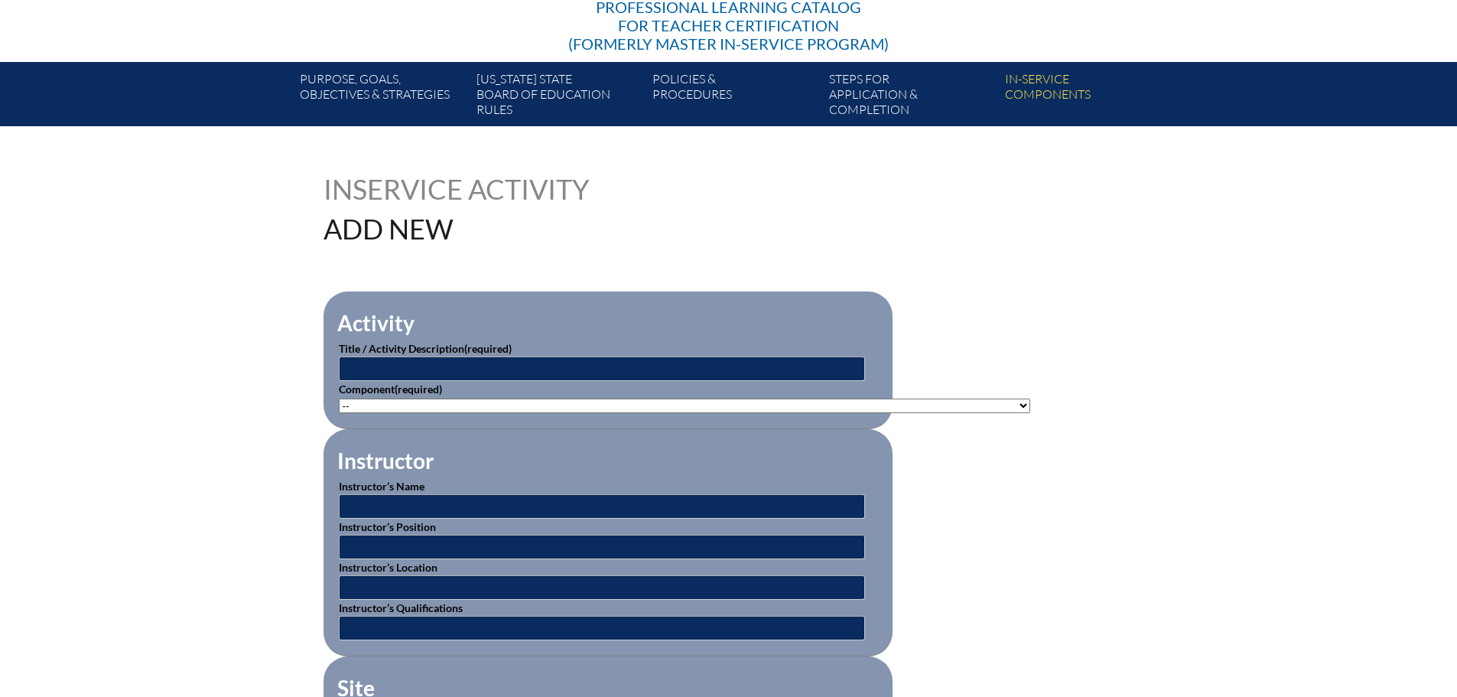
scroll to position [230, 0]
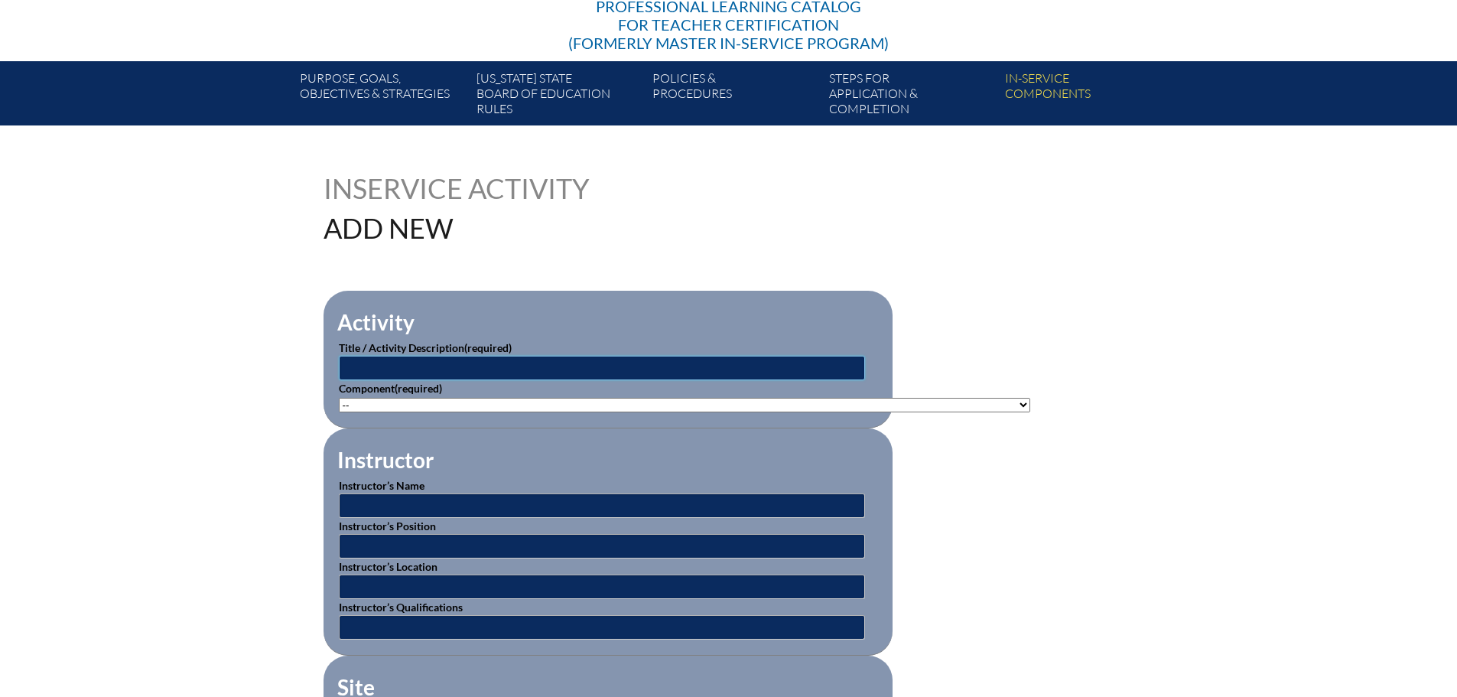
click at [776, 370] on input "text" at bounding box center [602, 368] width 526 height 24
click at [578, 373] on input "text" at bounding box center [602, 368] width 526 height 24
type input "Coaches Training - NFHS"
click at [572, 398] on select"]"] "-- 1-000-001: Appropriate Art Activities 1-000-002: Concept and Art Process for…" at bounding box center [685, 405] width 692 height 15
select select"]"] "20476"
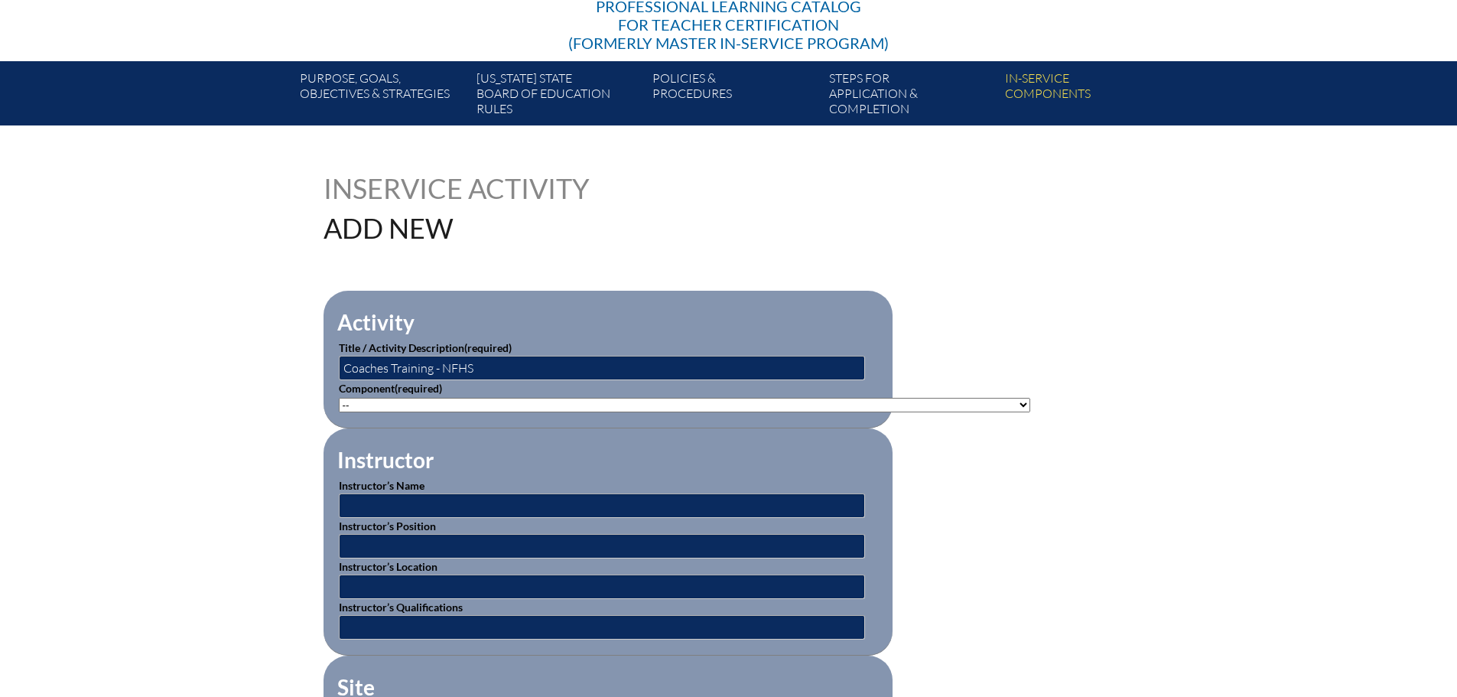
click at [339, 398] on select"]"] "-- 1-000-001: Appropriate Art Activities 1-000-002: Concept and Art Process for…" at bounding box center [685, 405] width 692 height 15
click at [434, 497] on input "text" at bounding box center [602, 505] width 526 height 24
type input "Dr. [PERSON_NAME]"
click at [485, 549] on input "text" at bounding box center [602, 546] width 526 height 24
type input "NFHS Chief Executive Officer"
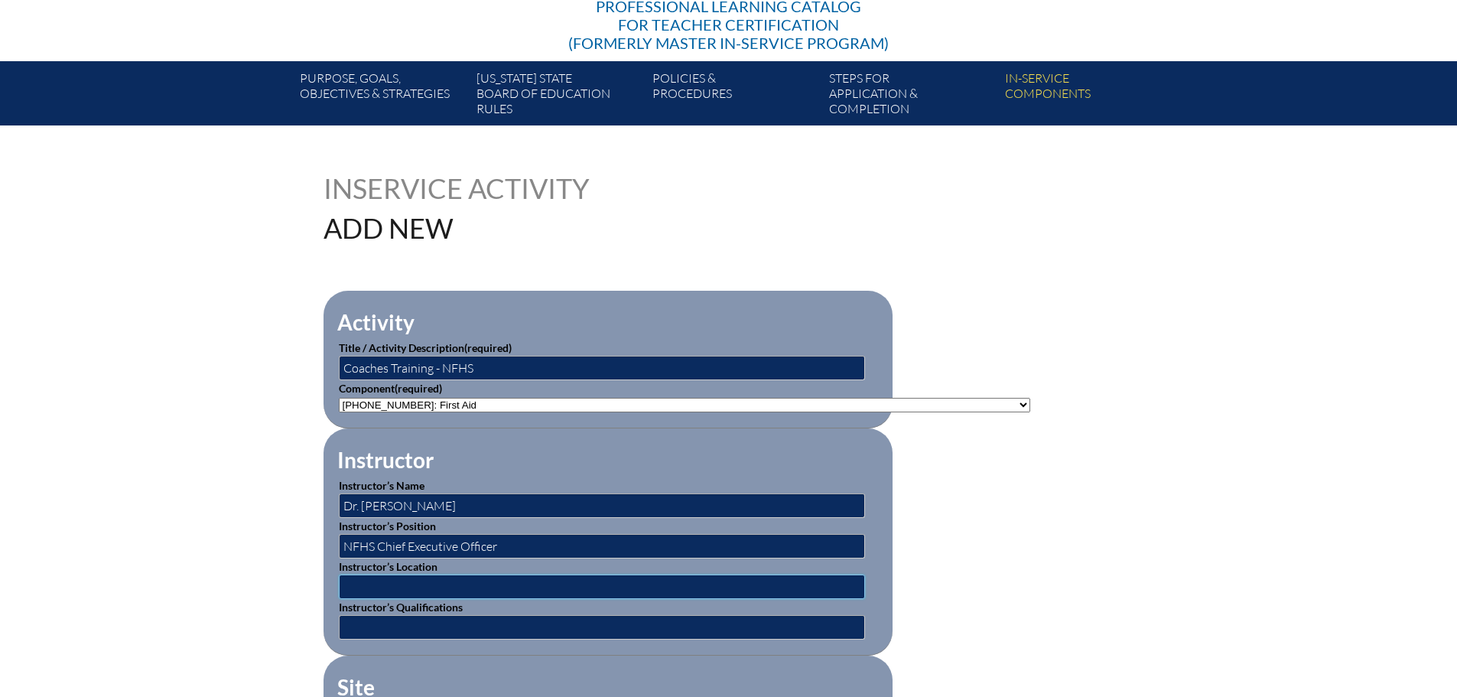
click at [647, 579] on input "text" at bounding box center [602, 587] width 526 height 24
type input "online"
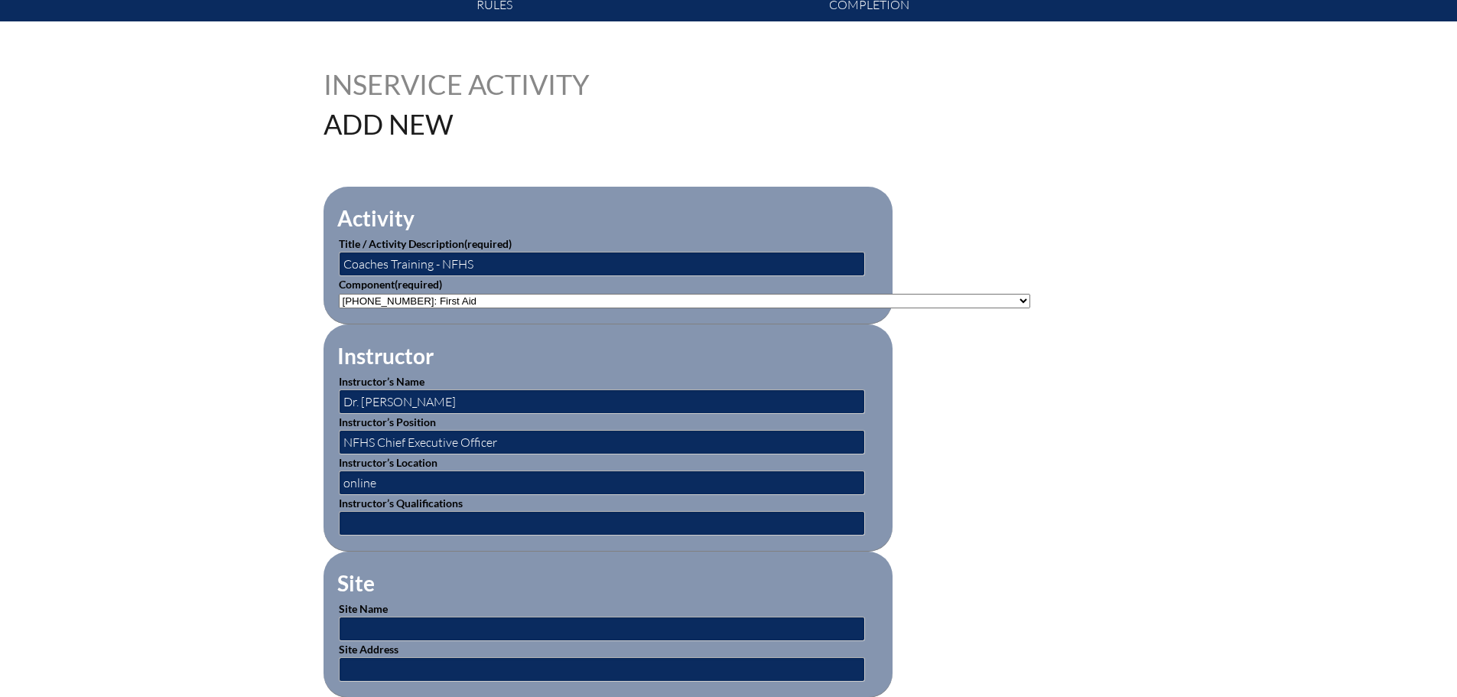
scroll to position [536, 0]
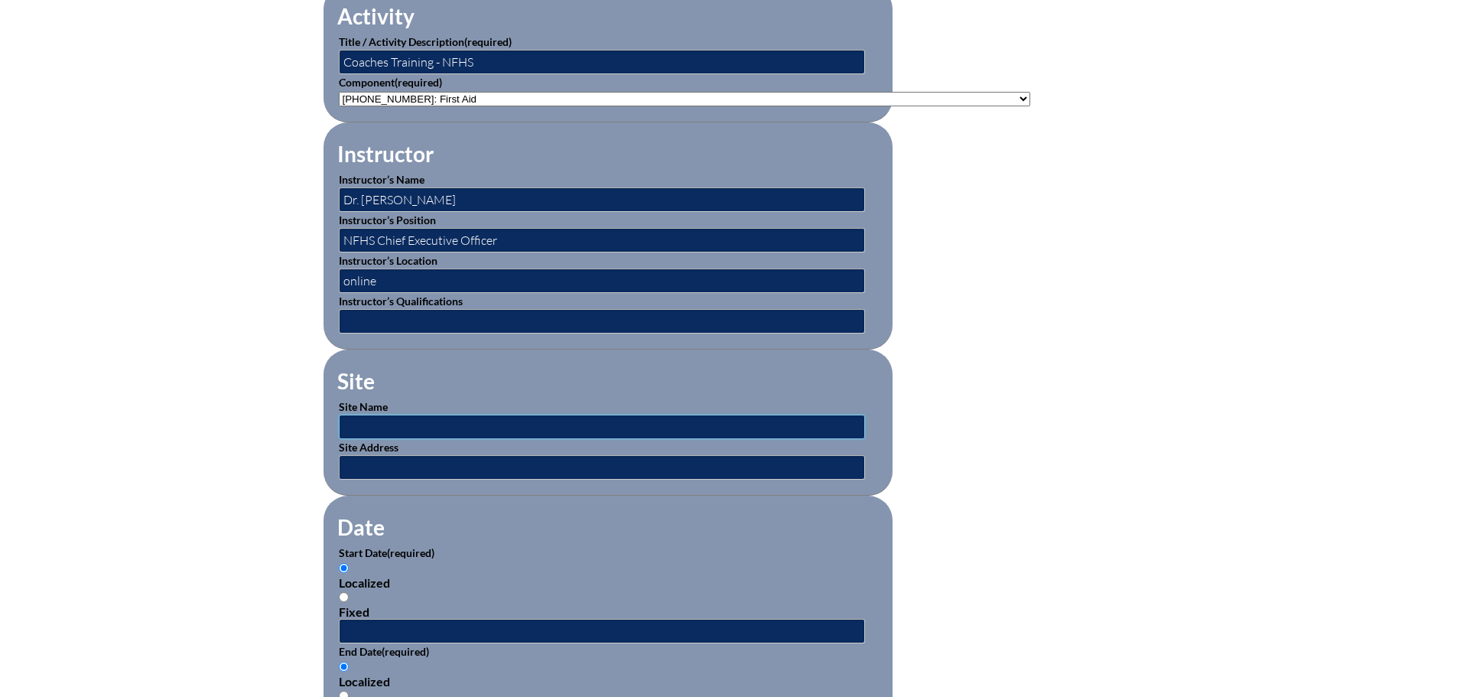
click at [477, 422] on input "text" at bounding box center [602, 427] width 526 height 24
type input "NFHS Learning Center"
click at [582, 588] on div "Localized Fixed" at bounding box center [608, 590] width 539 height 58
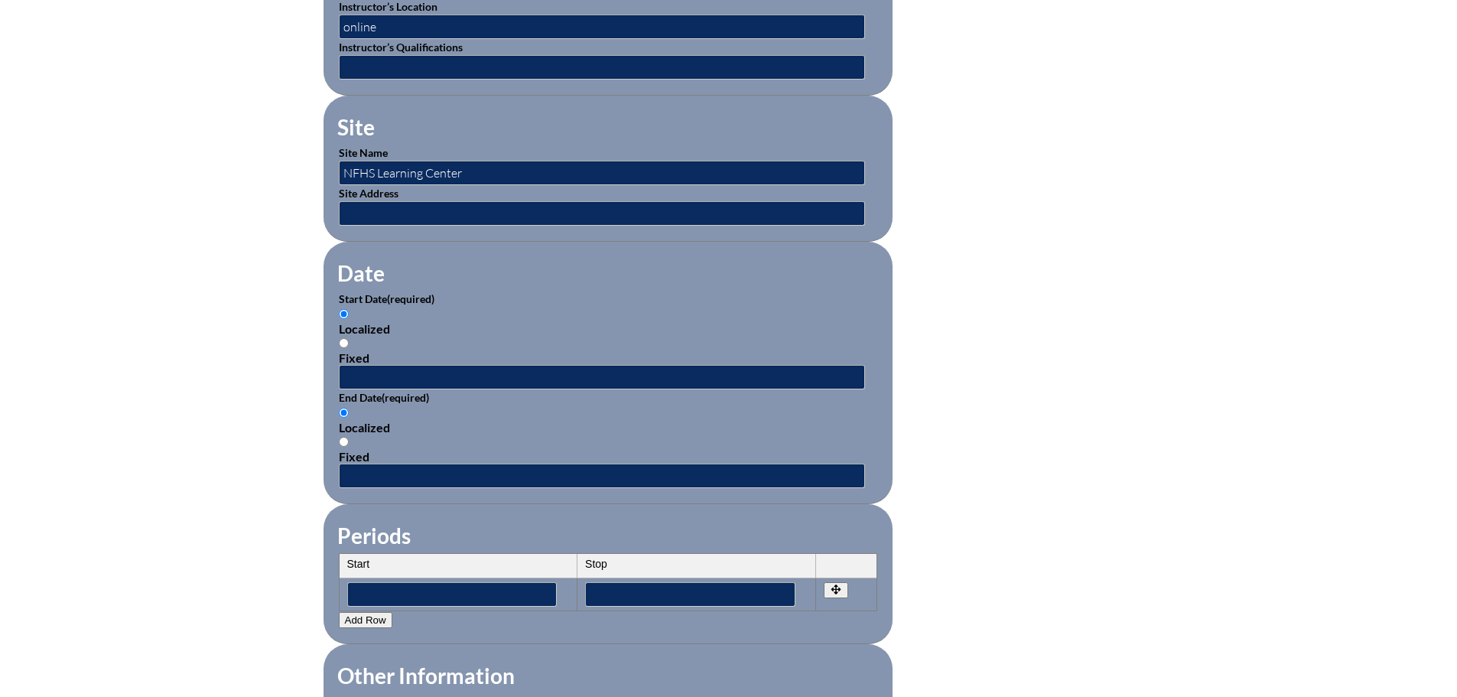
scroll to position [842, 0]
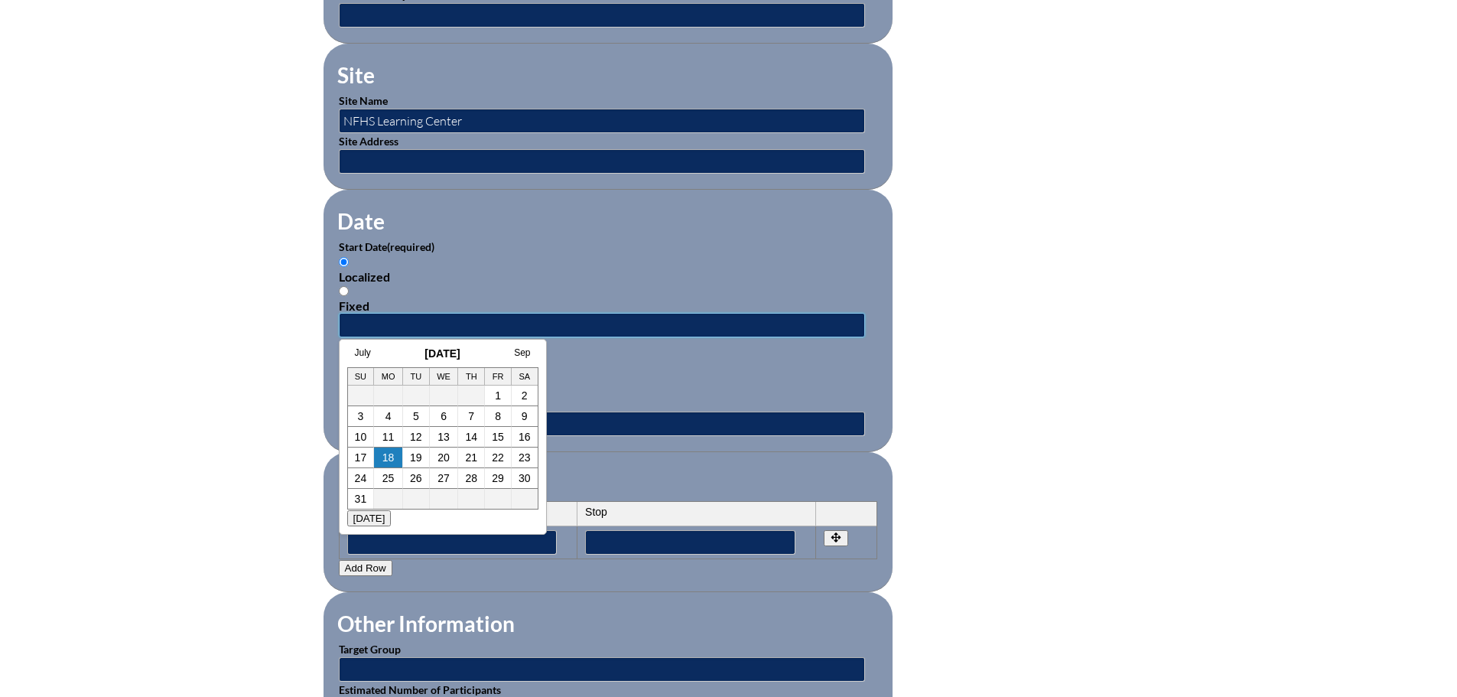
click at [386, 318] on input "text" at bounding box center [602, 325] width 526 height 24
click at [393, 347] on h3 "August 2025" at bounding box center [442, 353] width 191 height 12
click at [415, 435] on link "12" at bounding box center [416, 437] width 12 height 12
type input "[DATE] 3:18 PM"
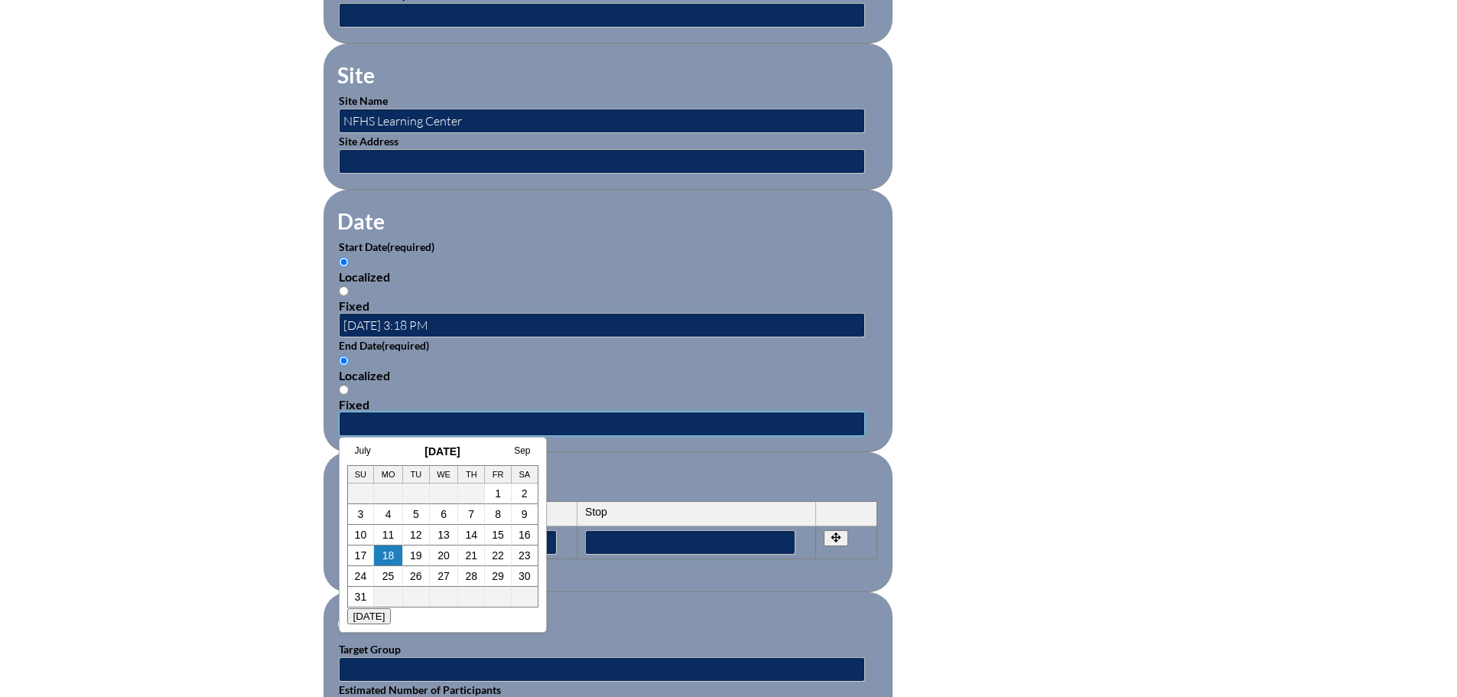
click at [435, 412] on input "text" at bounding box center [602, 424] width 526 height 24
click at [396, 444] on div "July August 2025 Sep Su Mo Tu We Th Fr Sa 1 2 3 4 5 6 7 8 9 10 11 12 13 14 15 1…" at bounding box center [443, 535] width 208 height 196
click at [411, 534] on link "12" at bounding box center [416, 535] width 12 height 12
type input "[DATE] 3:18 PM"
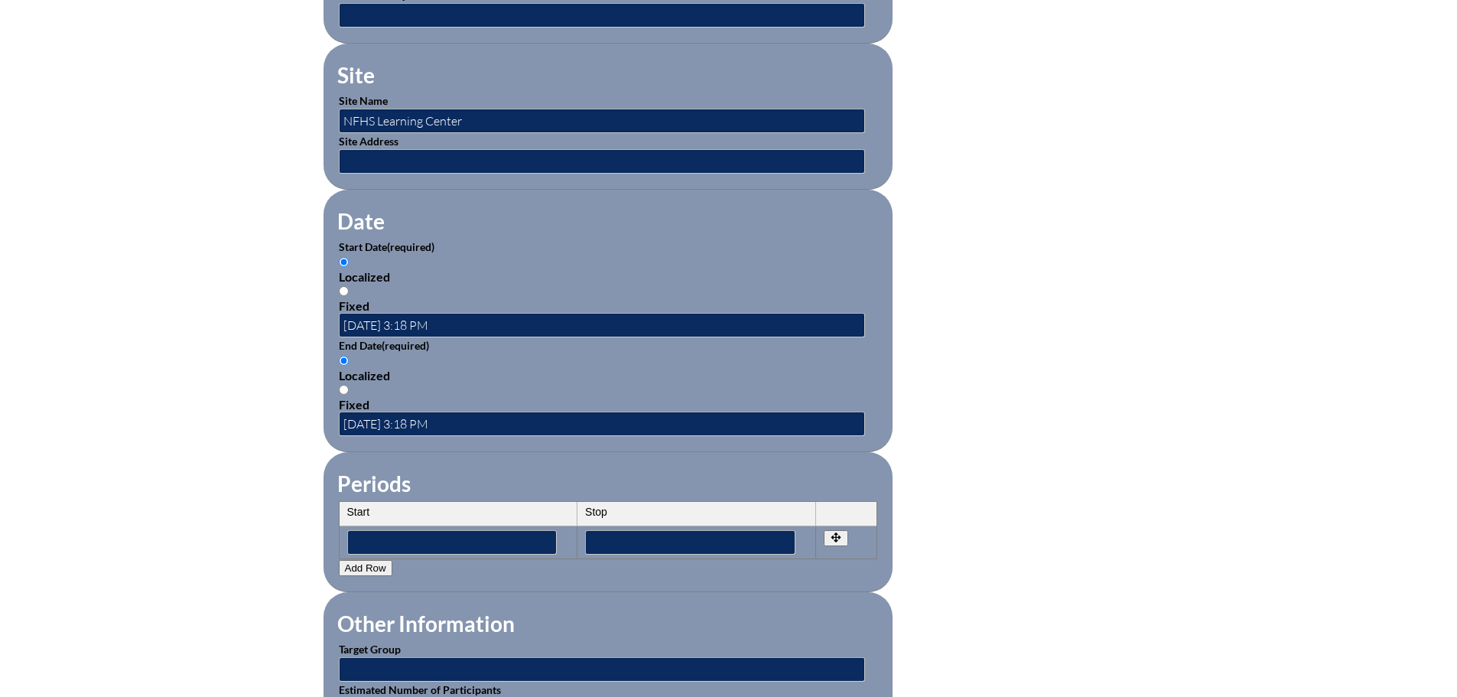
click at [538, 458] on fieldset "Periods Start Stop No rows created Add new row Start Stop Start Stop" at bounding box center [608, 522] width 569 height 140
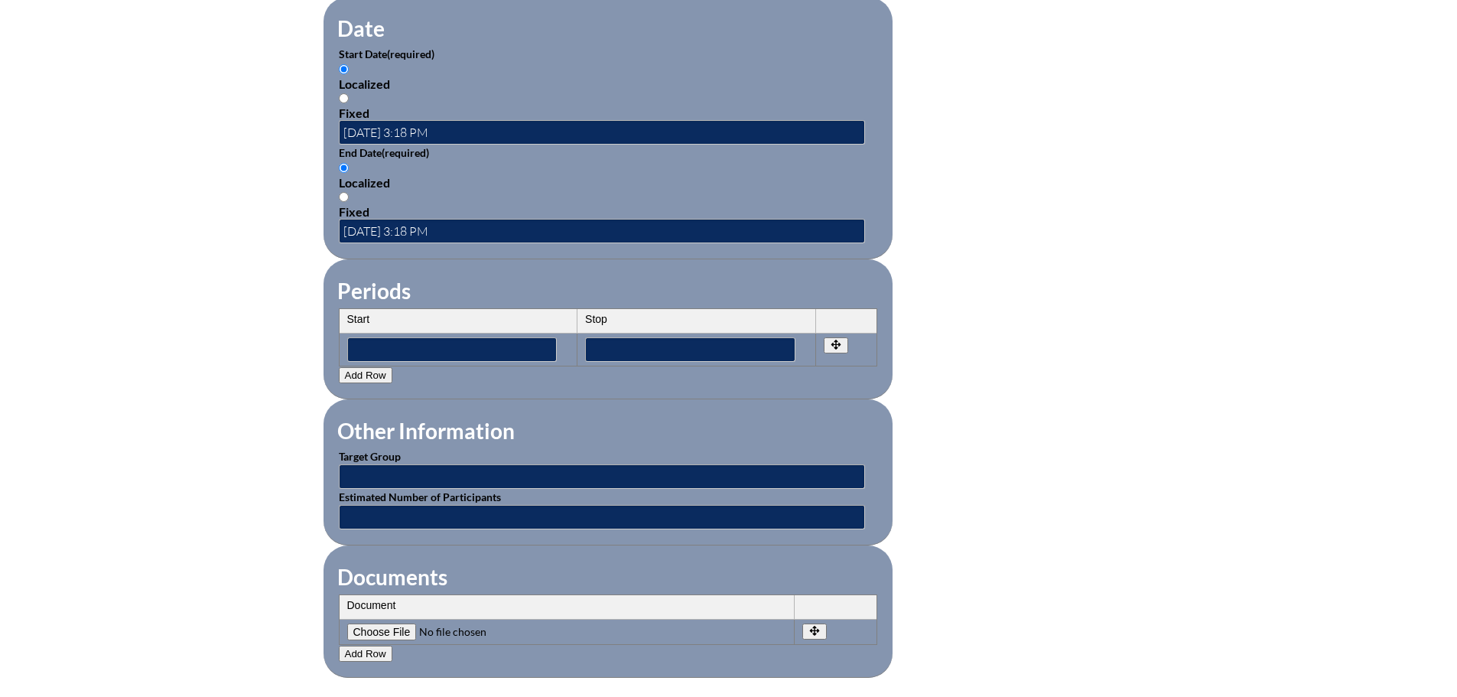
scroll to position [1071, 0]
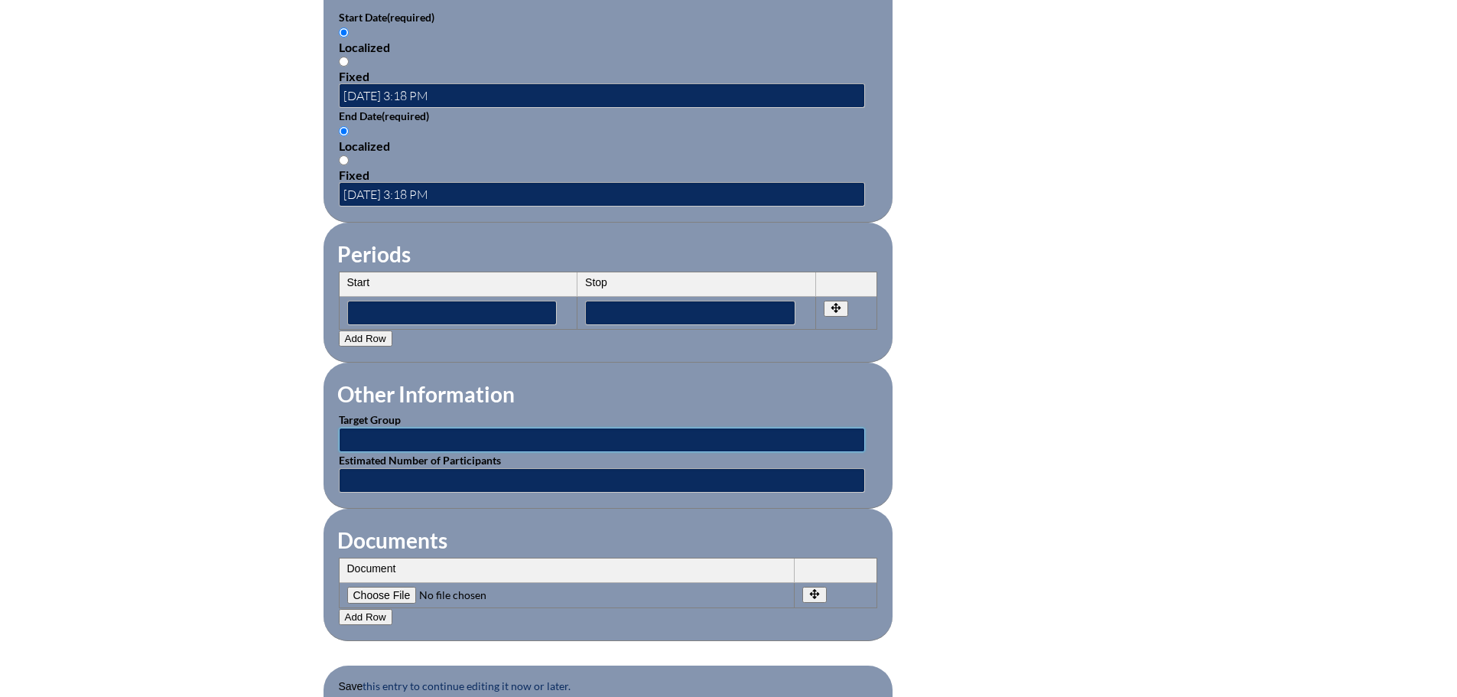
click at [435, 432] on input "text" at bounding box center [602, 440] width 526 height 24
type input "Coaches"
click at [482, 509] on fieldset "Documents Document No rows created Add new row Document Remove File Undo Remove…" at bounding box center [608, 575] width 569 height 132
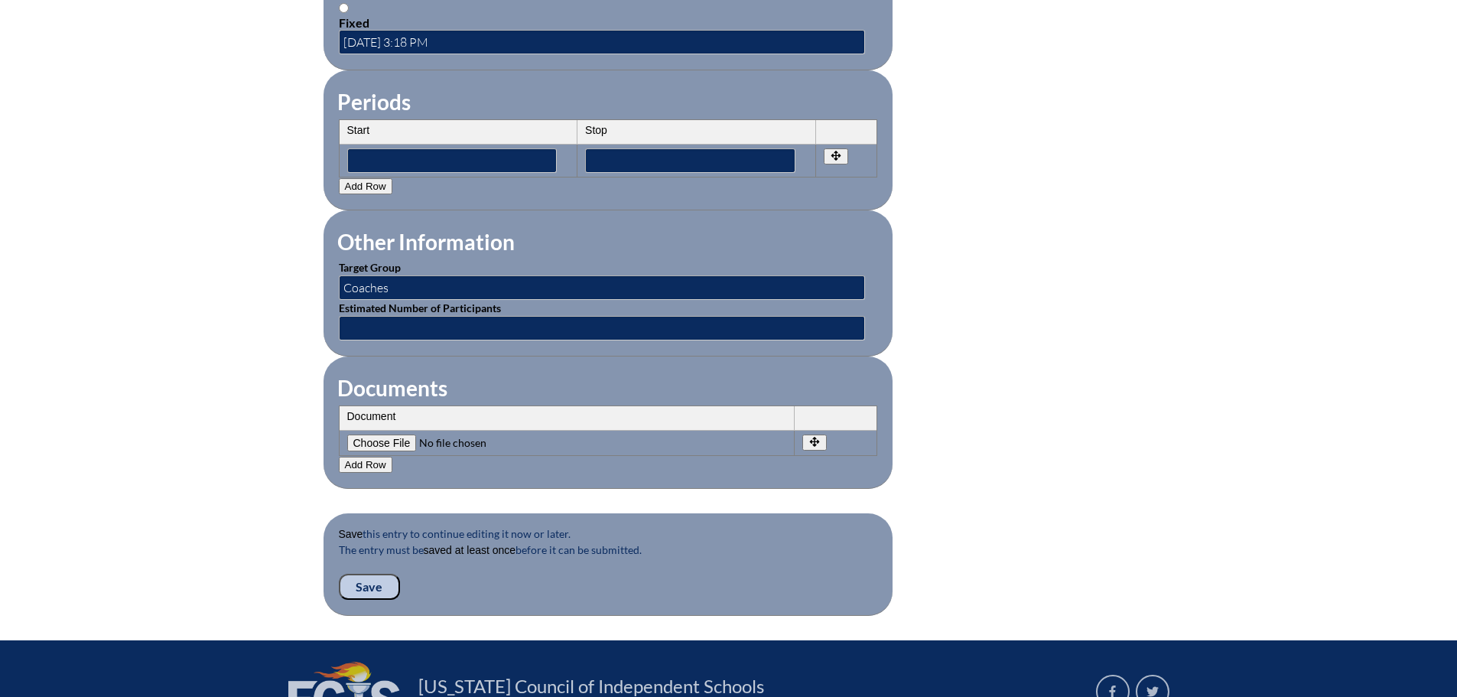
scroll to position [1224, 0]
click at [392, 434] on input"] "file" at bounding box center [451, 442] width 208 height 17
type input"] "C:\fakepath\NFHS5.pdf"
click at [361, 456] on button "Add Row" at bounding box center [366, 464] width 54 height 16
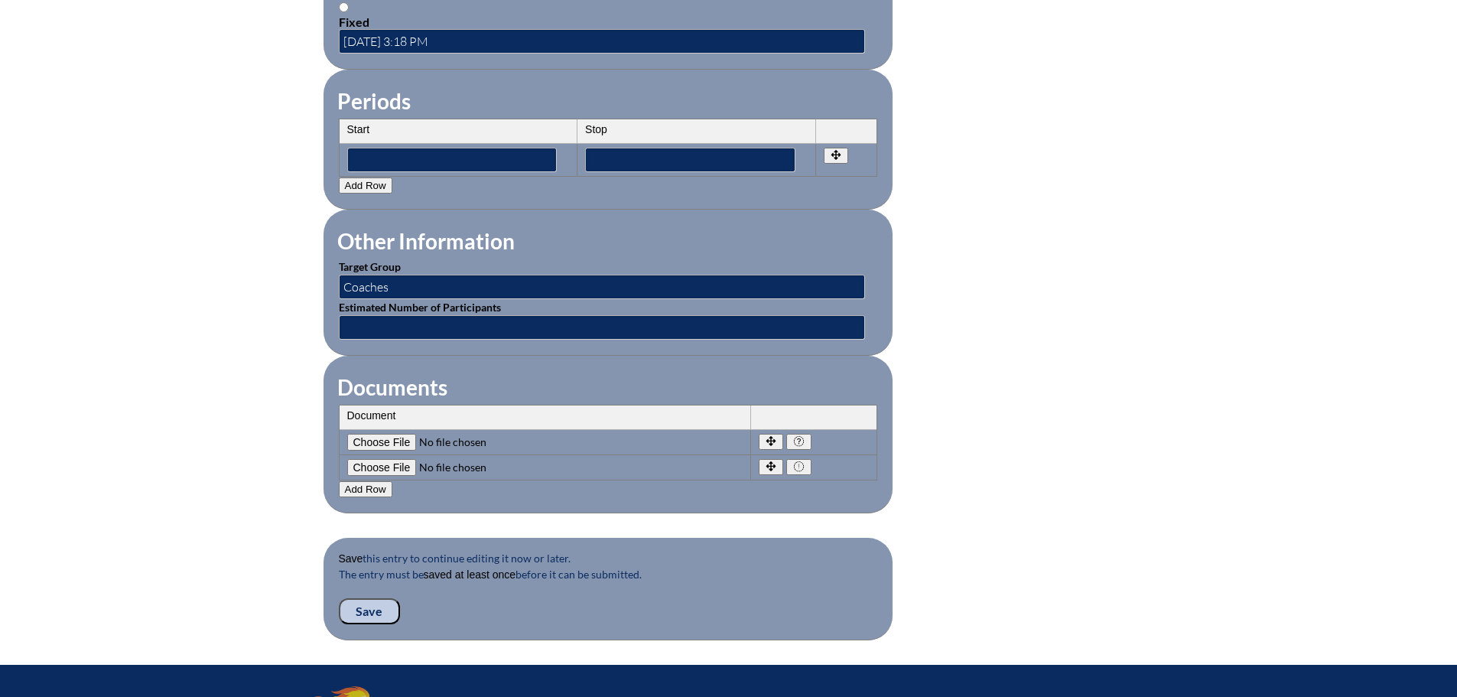
click at [397, 461] on input"] "file" at bounding box center [451, 467] width 208 height 17
type input"] "C:\fakepath\NFHS4.pdf"
click at [369, 481] on button "Add Row" at bounding box center [366, 489] width 54 height 16
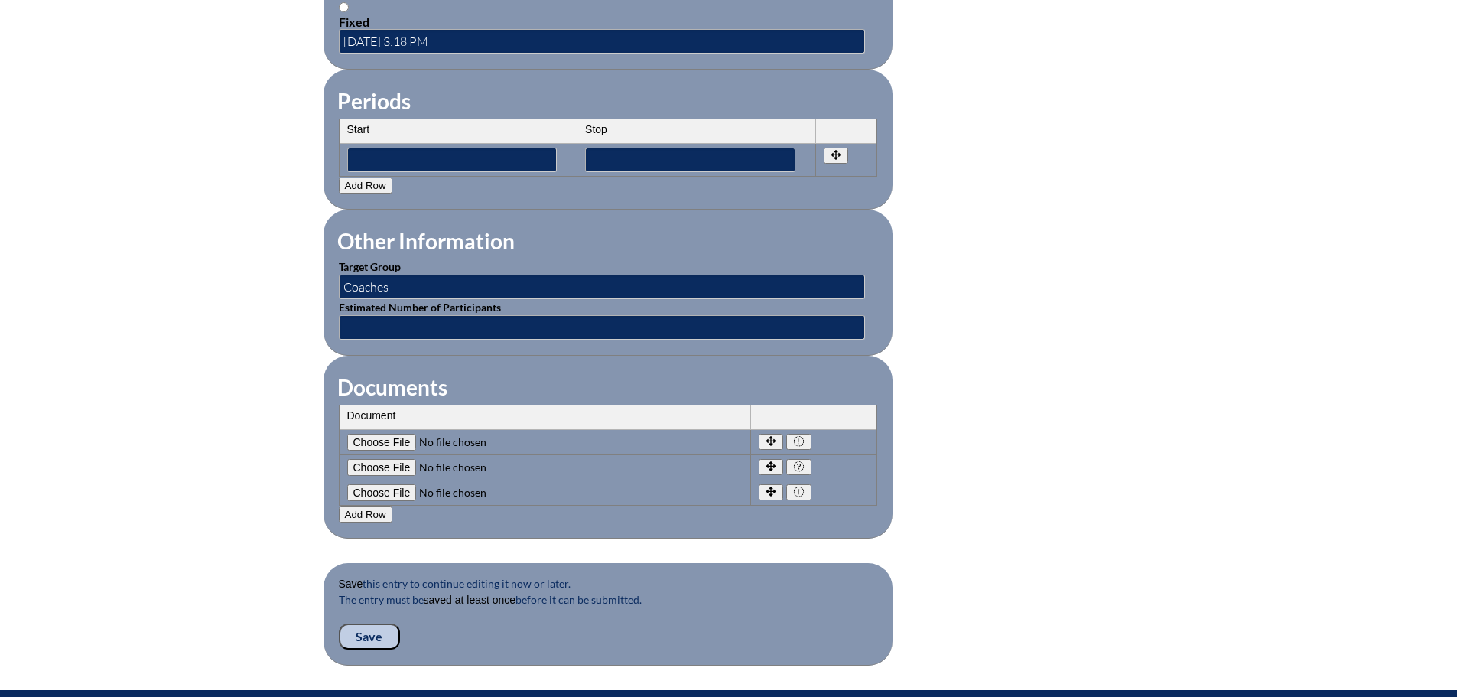
click at [397, 484] on input"] "file" at bounding box center [451, 492] width 208 height 17
type input"] "C:\fakepath\NFHS3.pdf"
click at [379, 506] on button "Add Row" at bounding box center [366, 514] width 54 height 16
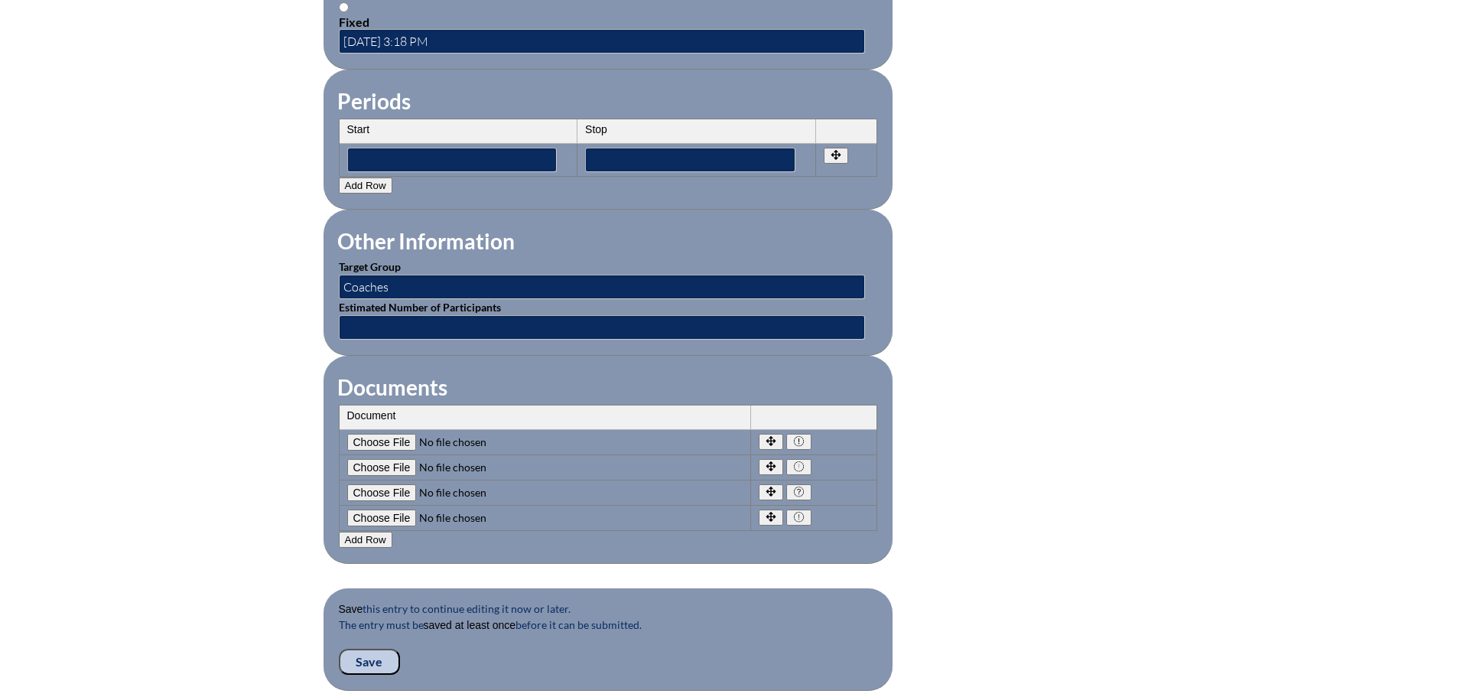
click at [391, 511] on input"] "file" at bounding box center [451, 518] width 208 height 17
type input"] "C:\fakepath\NFHS2.pdf"
click at [378, 532] on button "Add Row" at bounding box center [366, 540] width 54 height 16
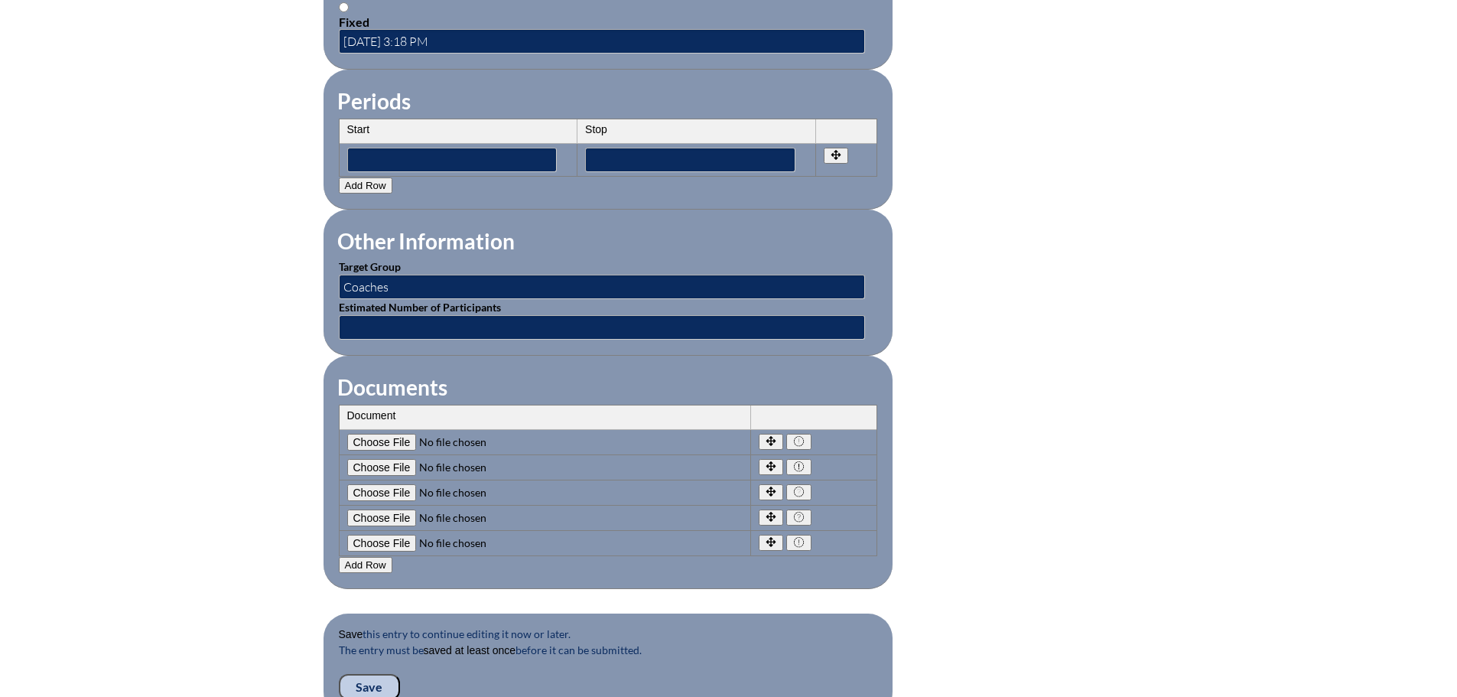
click at [396, 535] on input"] "file" at bounding box center [451, 543] width 208 height 17
type input"] "C:\fakepath\NFHS1.pdf"
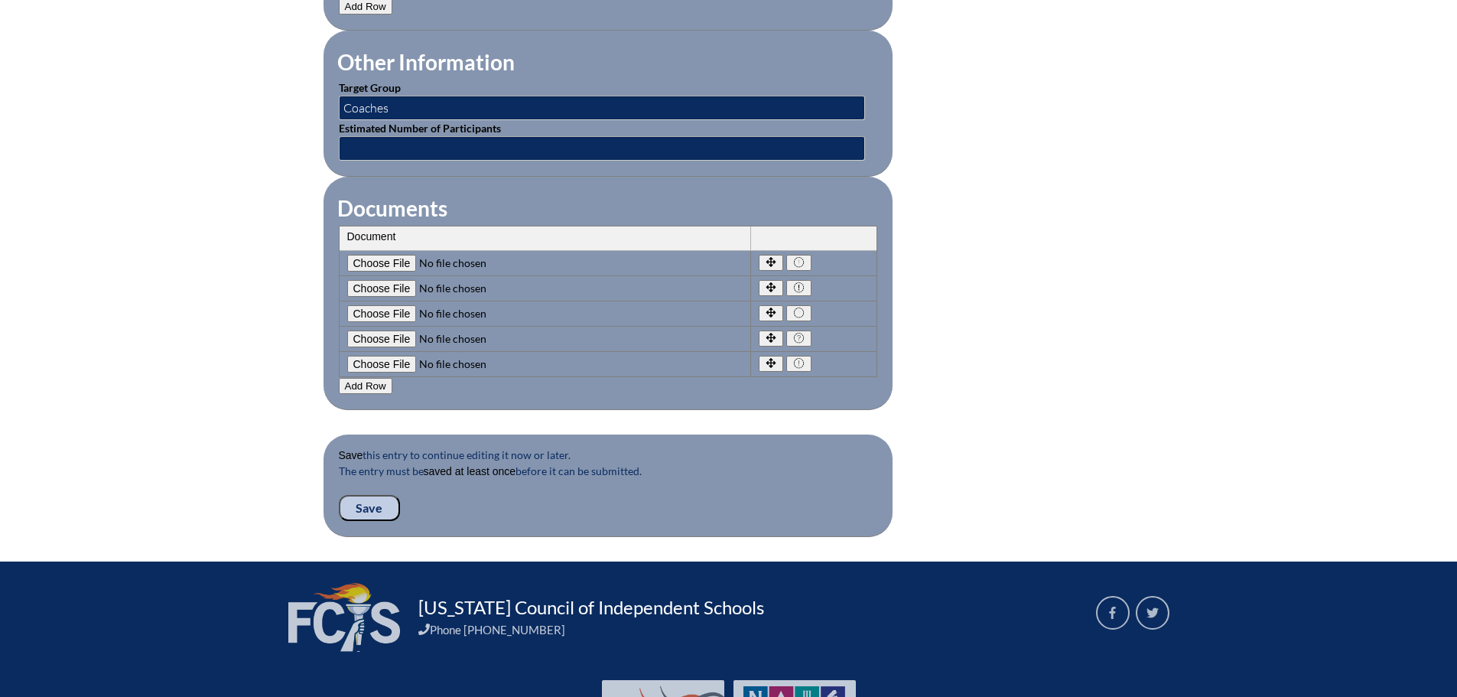
scroll to position [1454, 0]
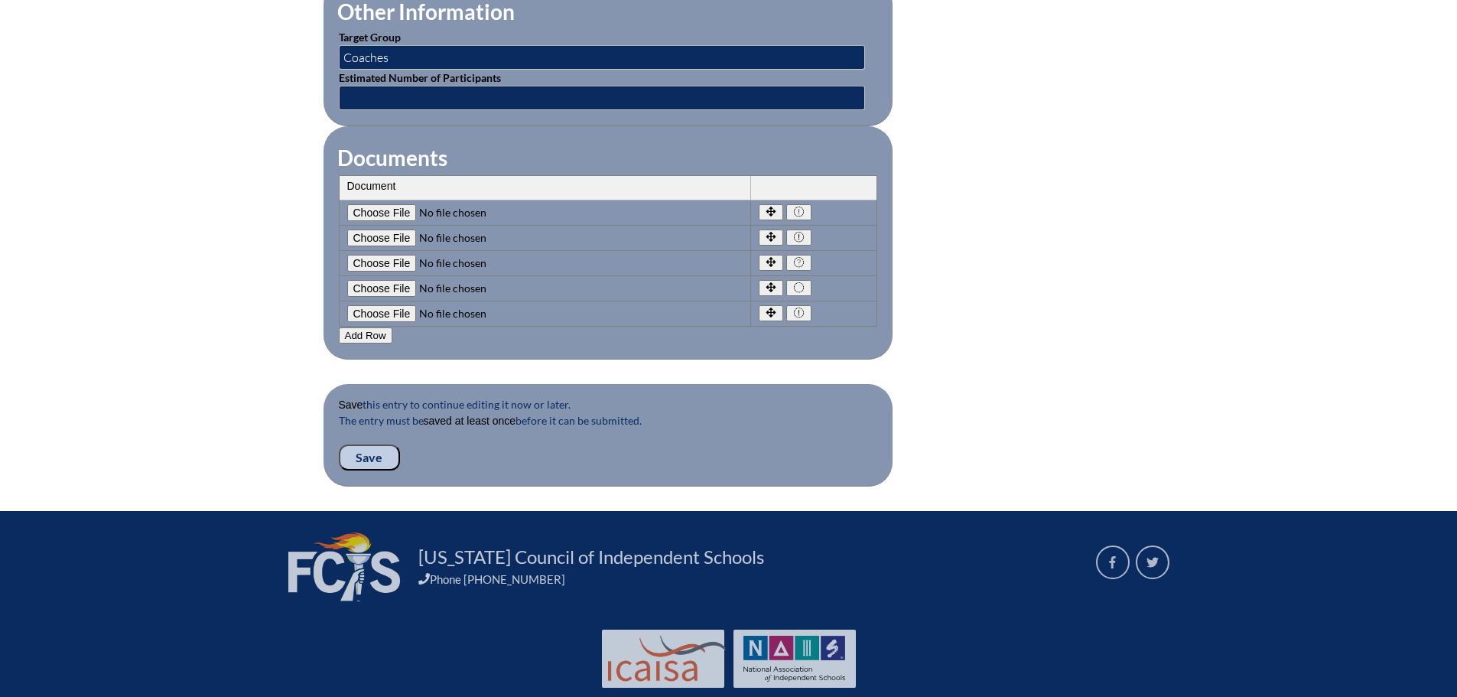
click at [375, 444] on input "Save" at bounding box center [369, 457] width 61 height 26
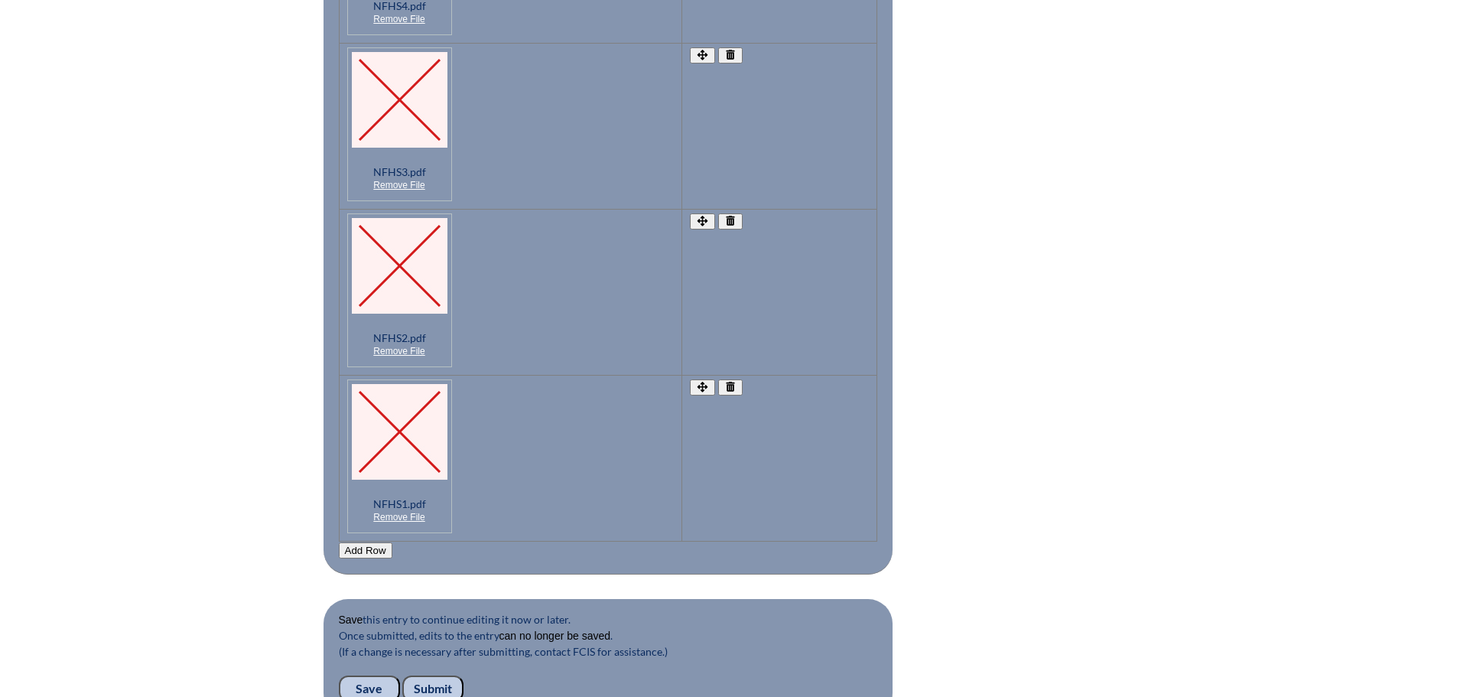
scroll to position [2198, 0]
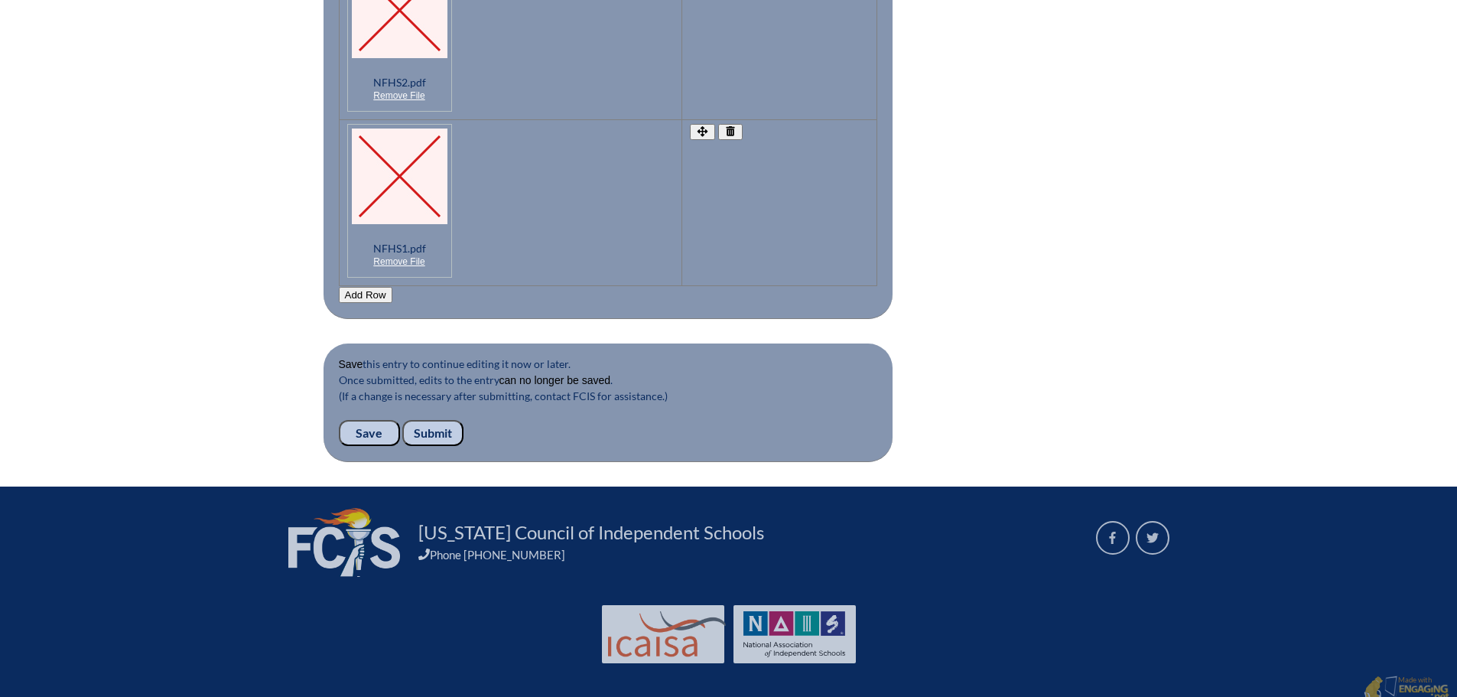
click at [435, 422] on input "Submit" at bounding box center [432, 433] width 61 height 26
